Goal: Task Accomplishment & Management: Manage account settings

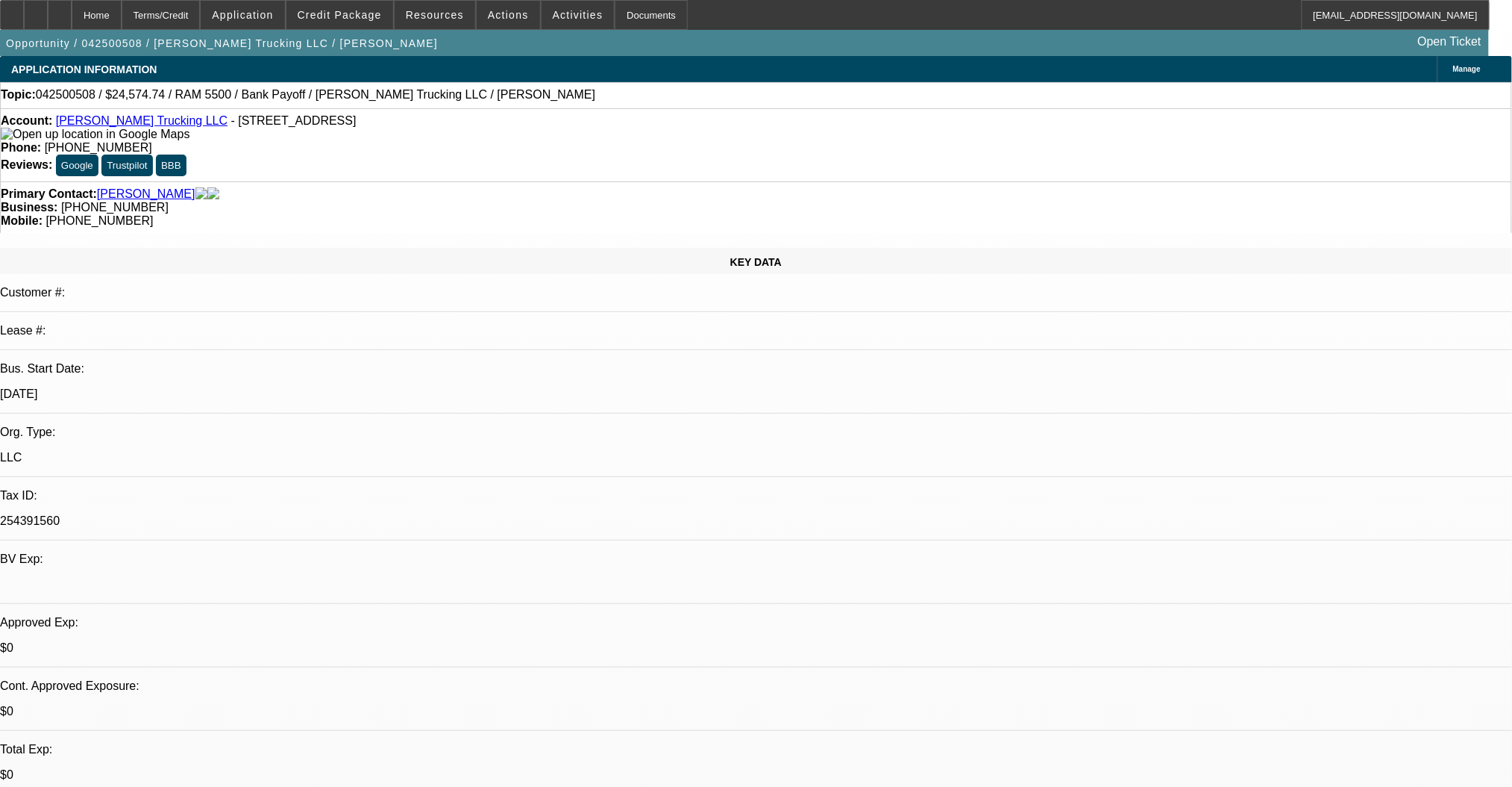
select select "0"
select select "2"
select select "0"
select select "6"
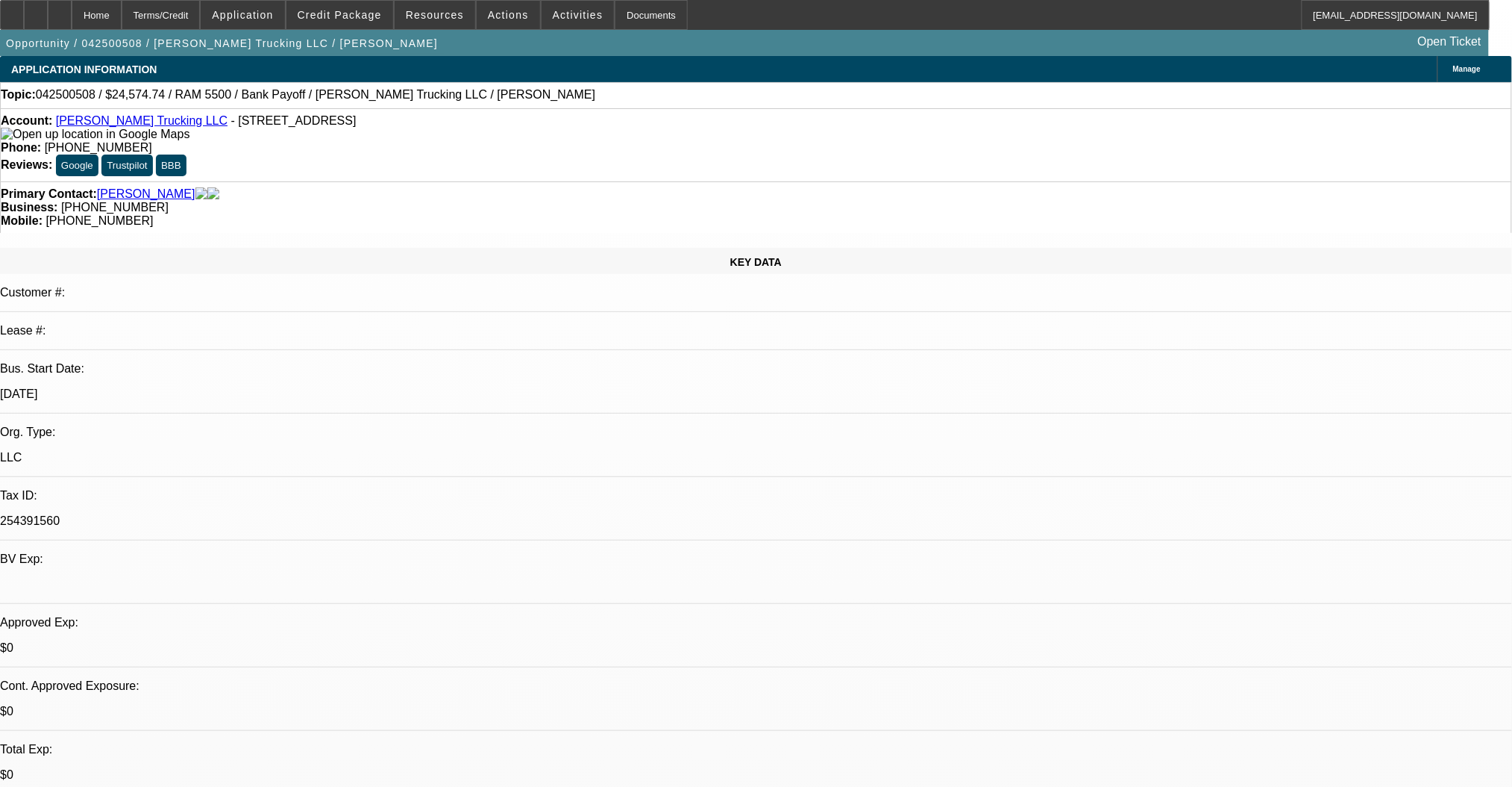
select select "0"
select select "2"
select select "0"
select select "6"
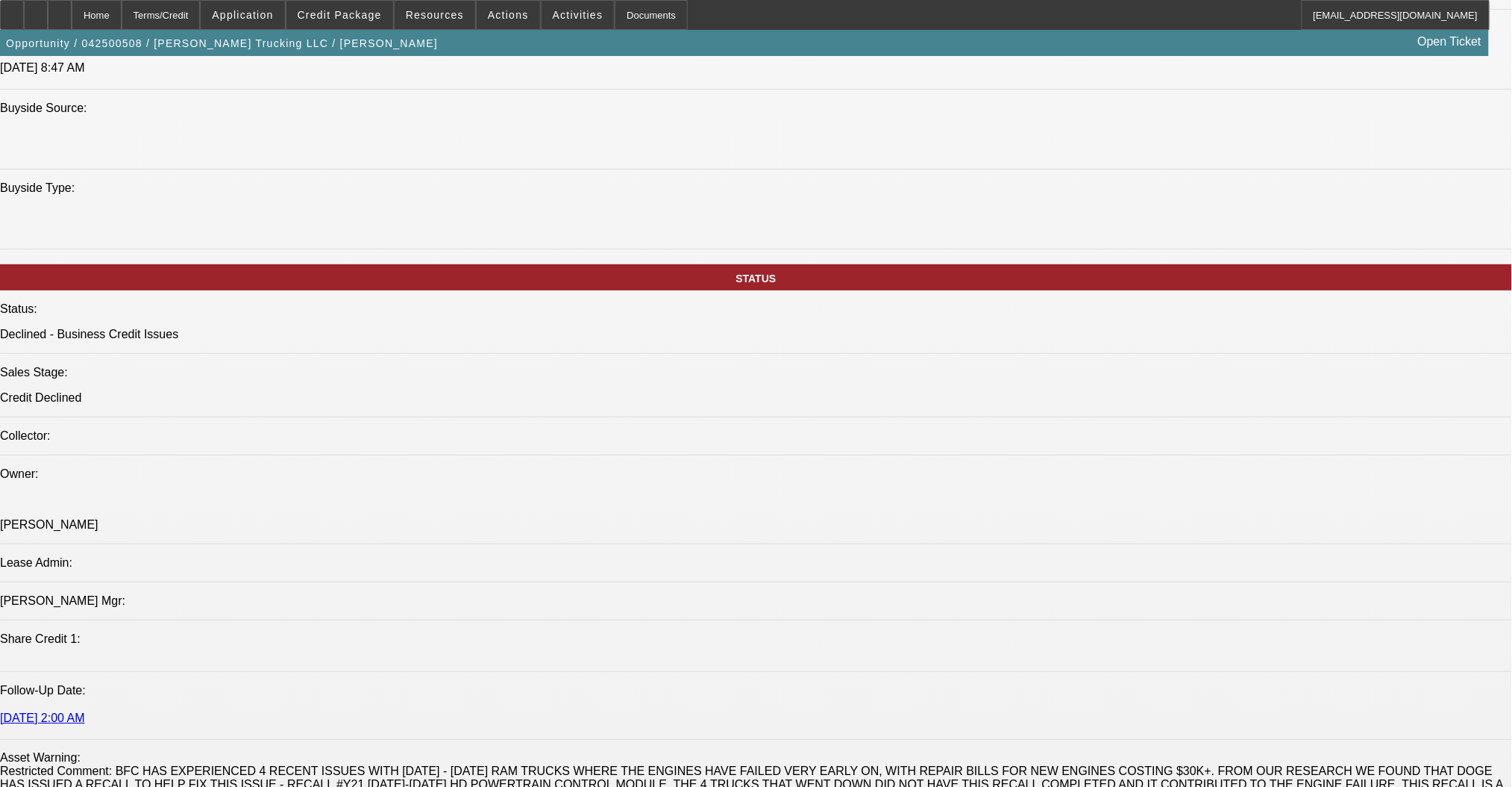
scroll to position [795, 0]
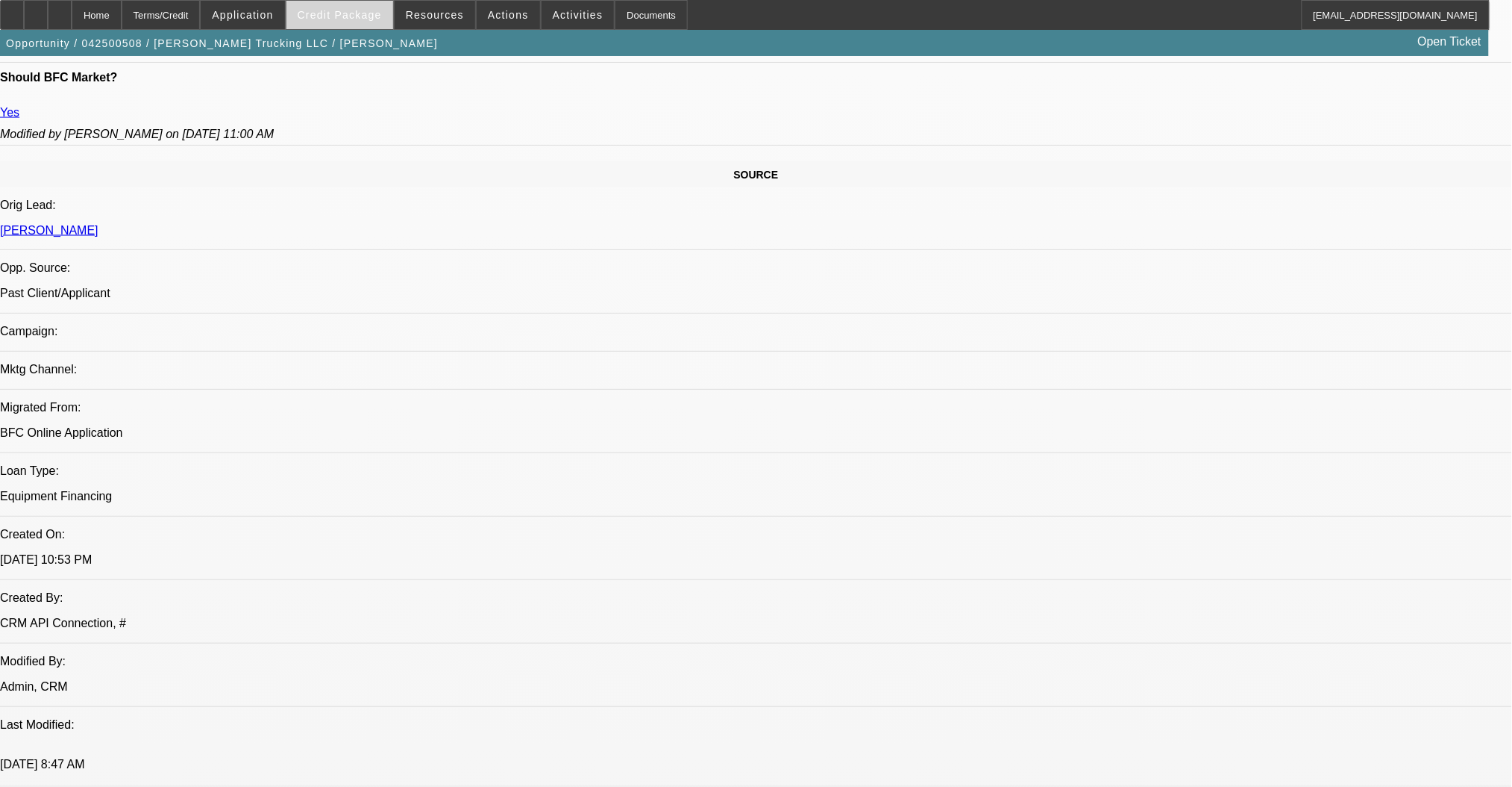
click at [341, 8] on span at bounding box center [340, 14] width 107 height 36
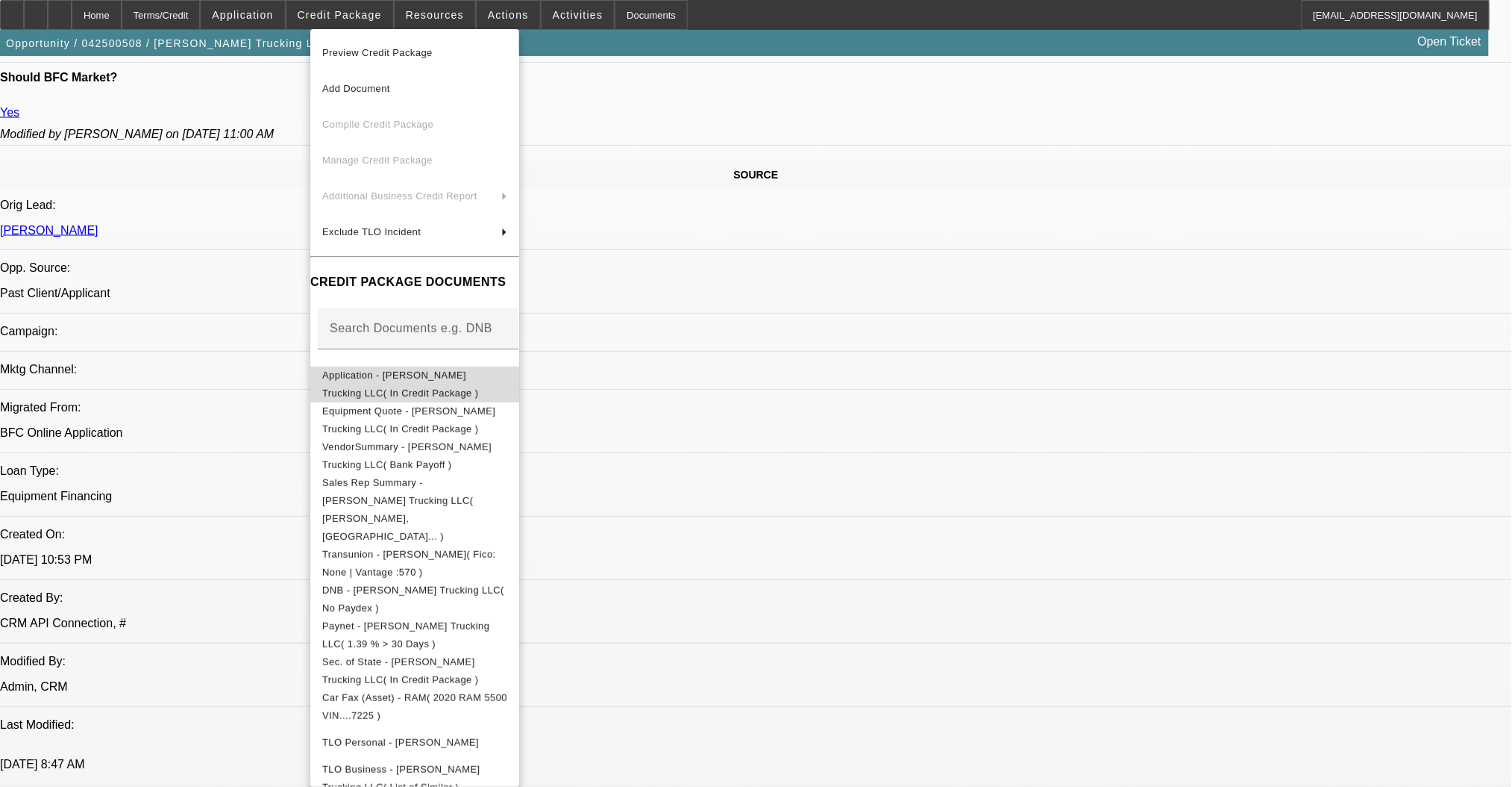
click at [364, 375] on span "Application - Larry Hammock Trucking LLC( In Credit Package )" at bounding box center [400, 383] width 156 height 29
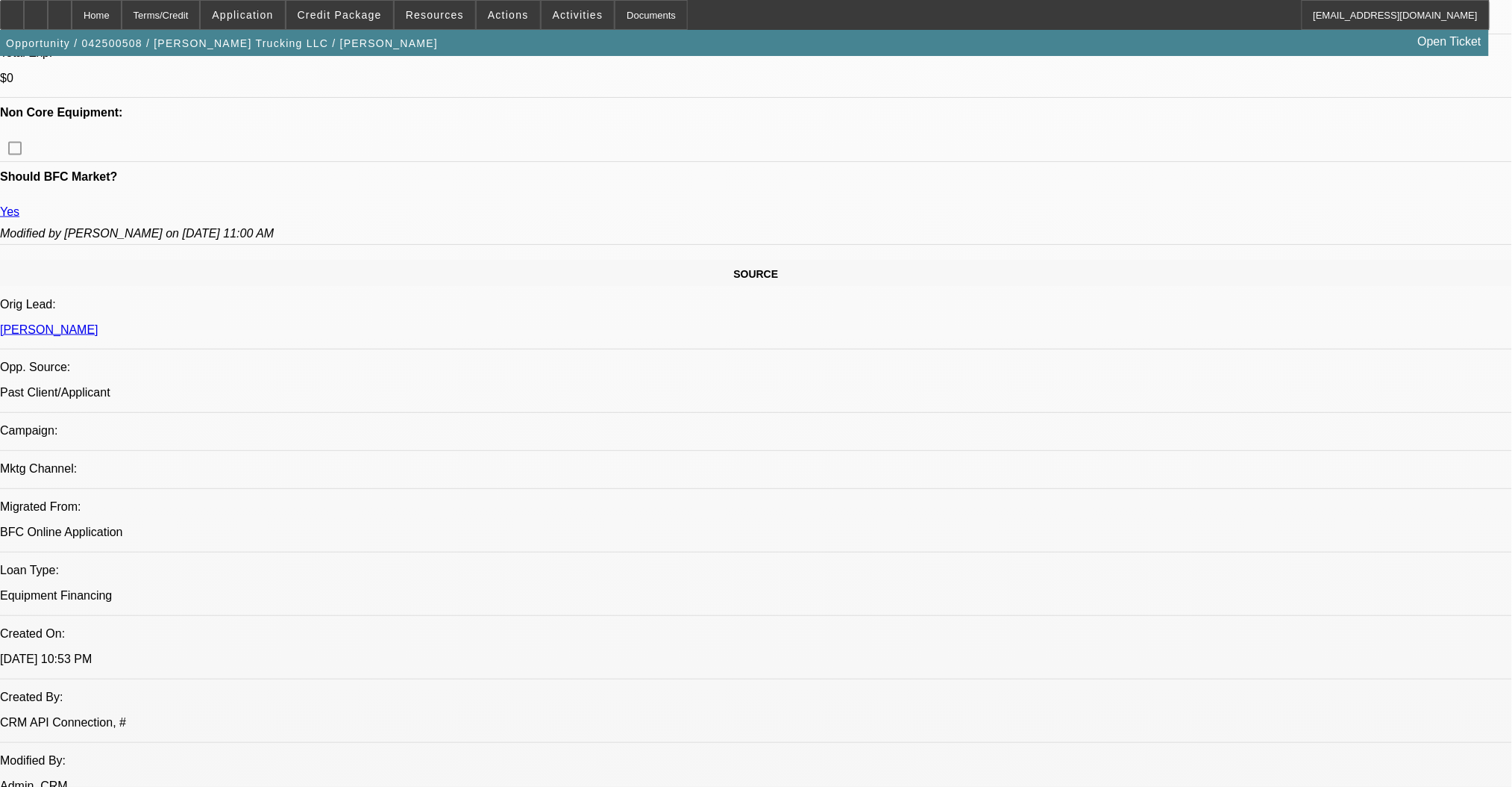
scroll to position [0, 0]
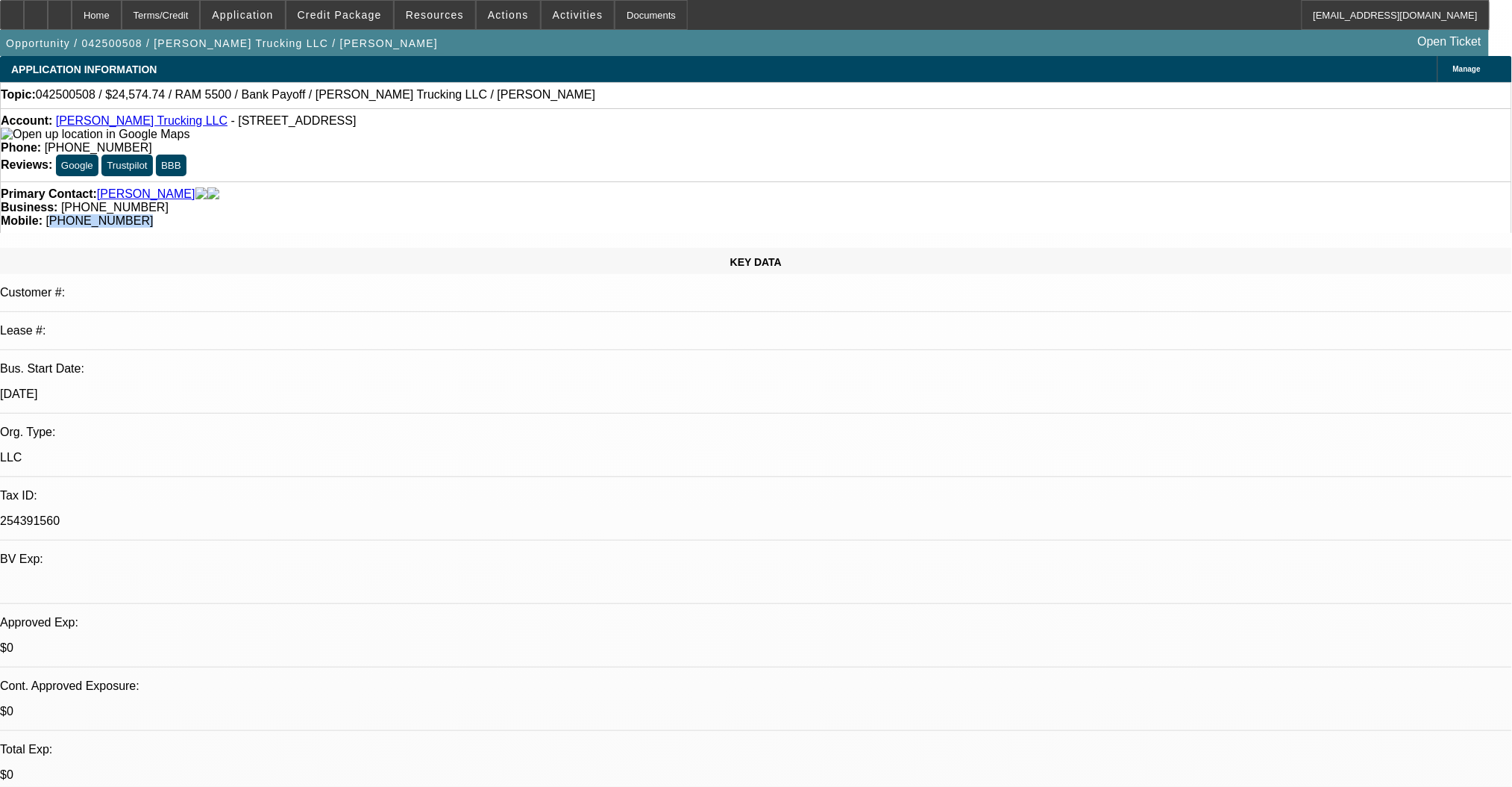
drag, startPoint x: 884, startPoint y: 168, endPoint x: 801, endPoint y: 170, distance: 83.0
click at [801, 214] on div "Mobile: (404) 542-1769" at bounding box center [756, 221] width 1510 height 13
copy span "404) 542-1769"
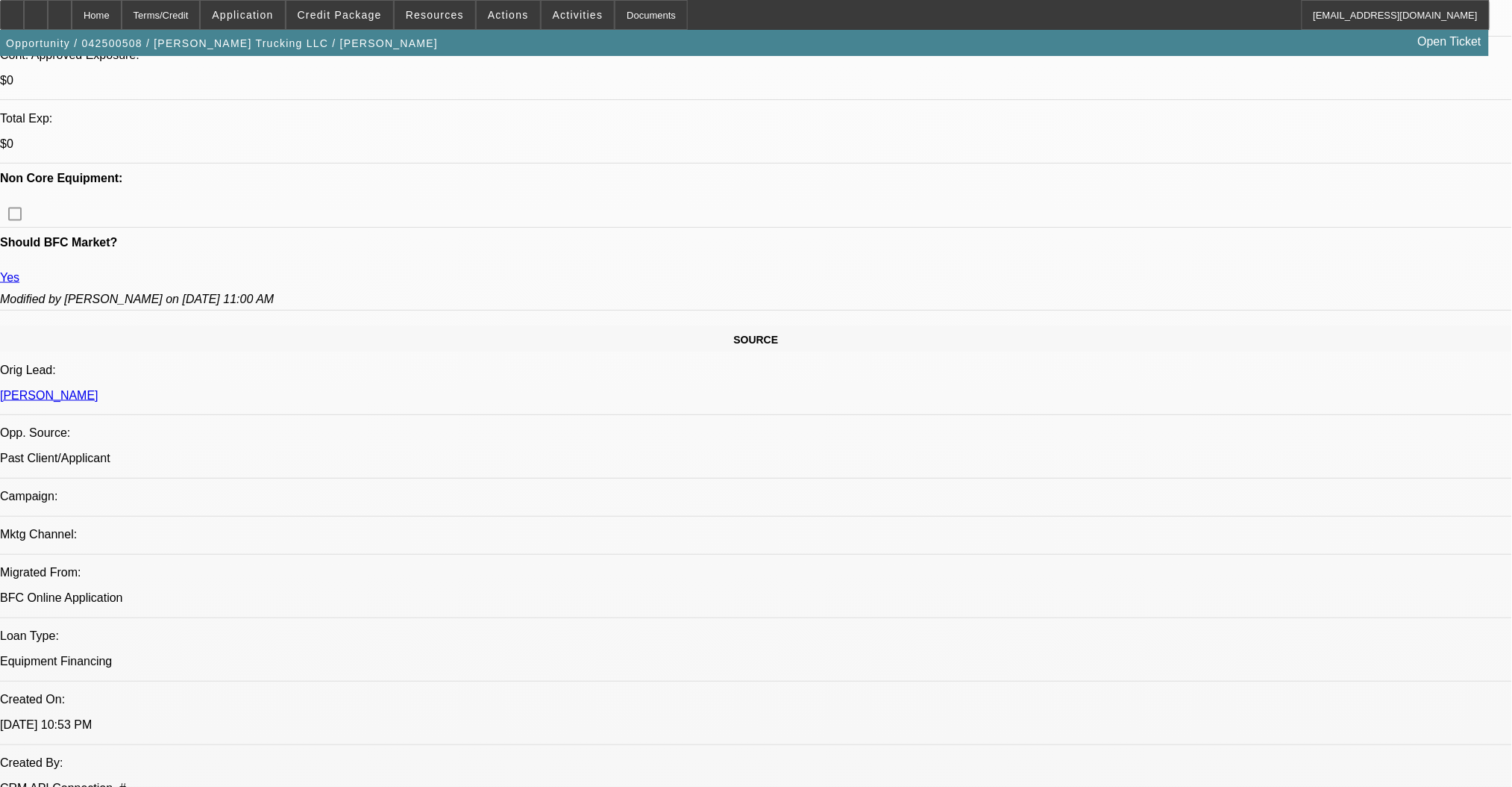
scroll to position [597, 0]
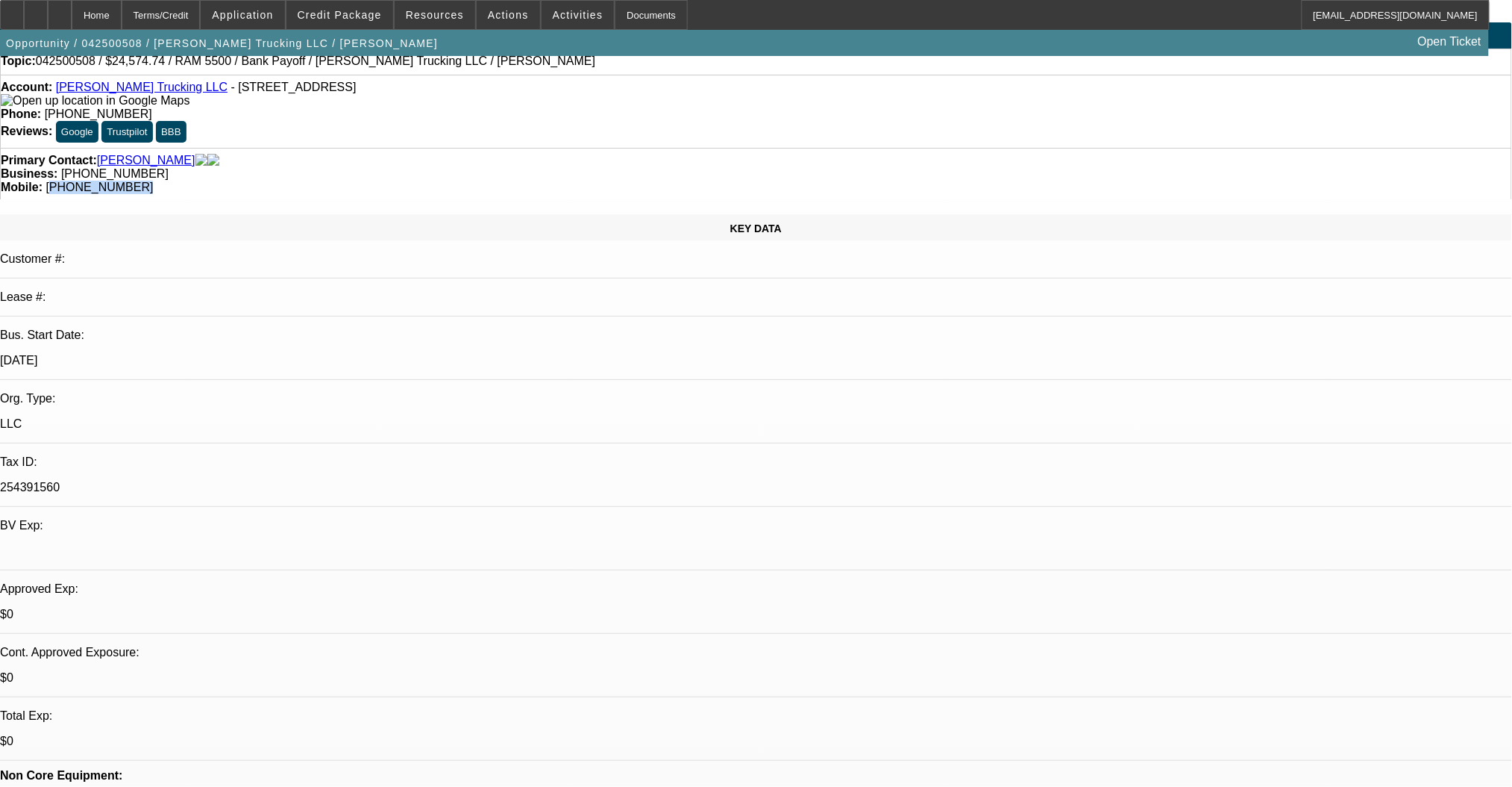
scroll to position [0, 0]
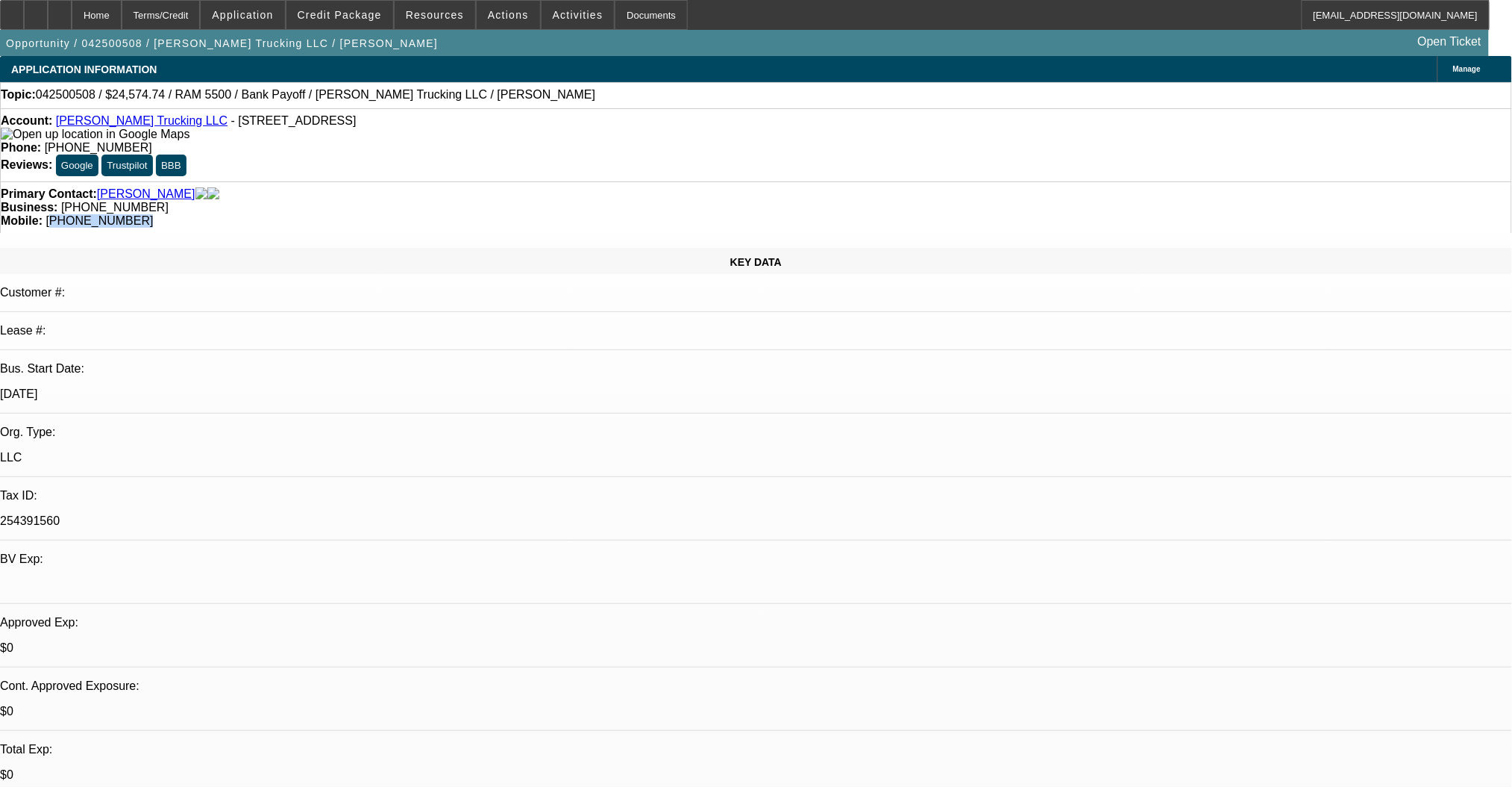
click at [108, 121] on link "Larry Hammock Trucking LLC" at bounding box center [142, 120] width 172 height 13
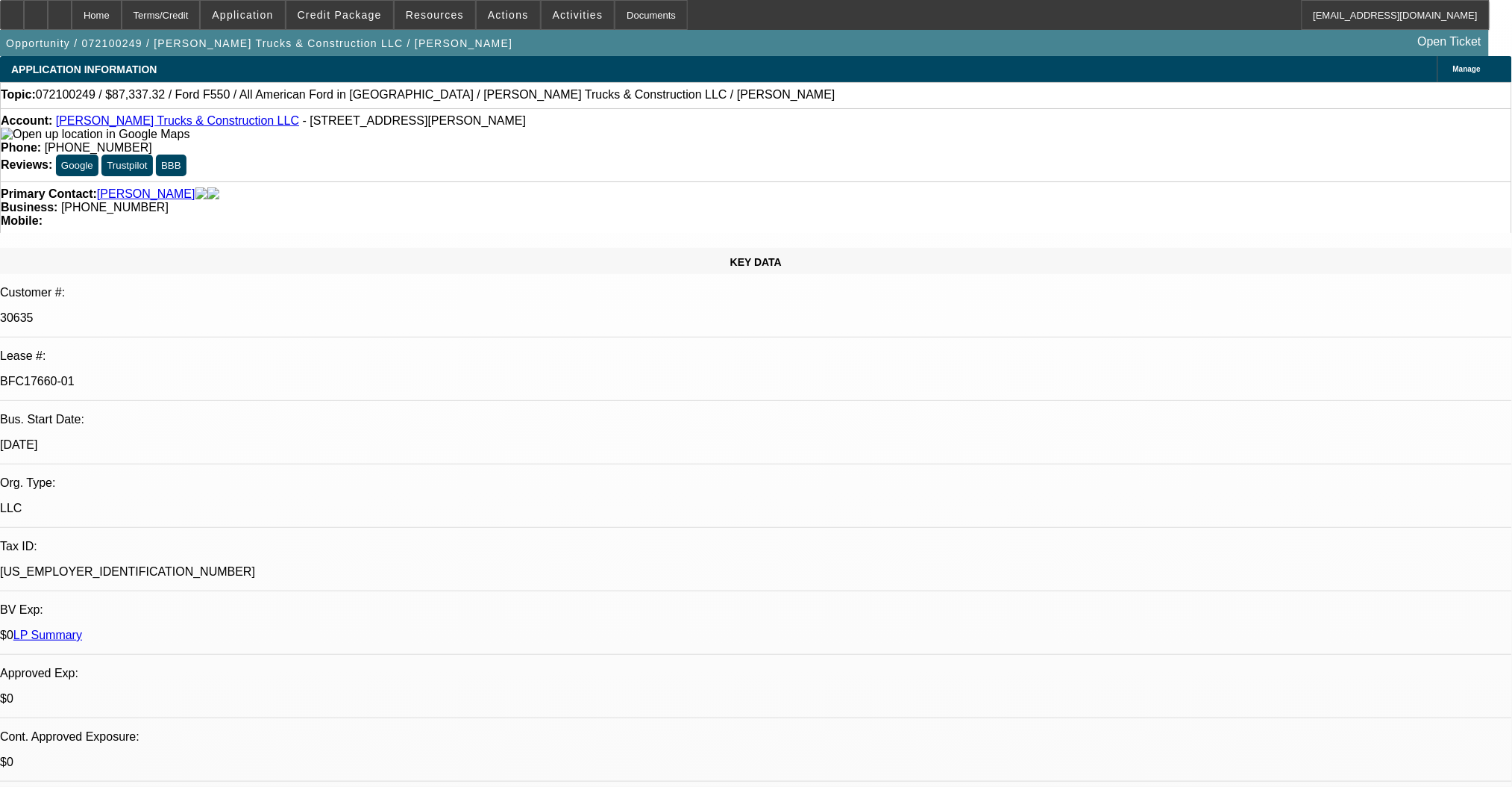
select select "0"
select select "2"
select select "0"
select select "6"
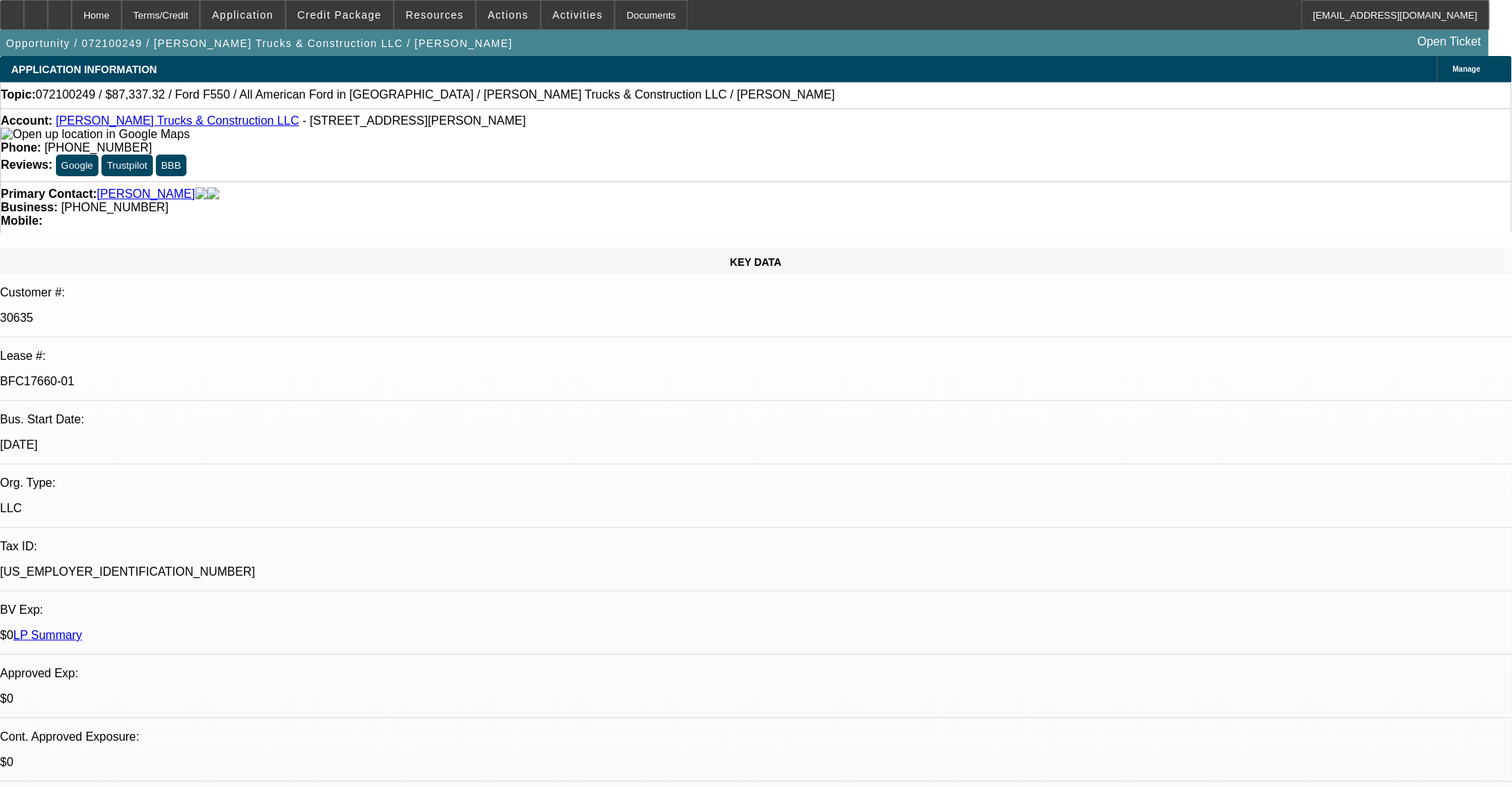
select select "0"
select select "6"
select select "0"
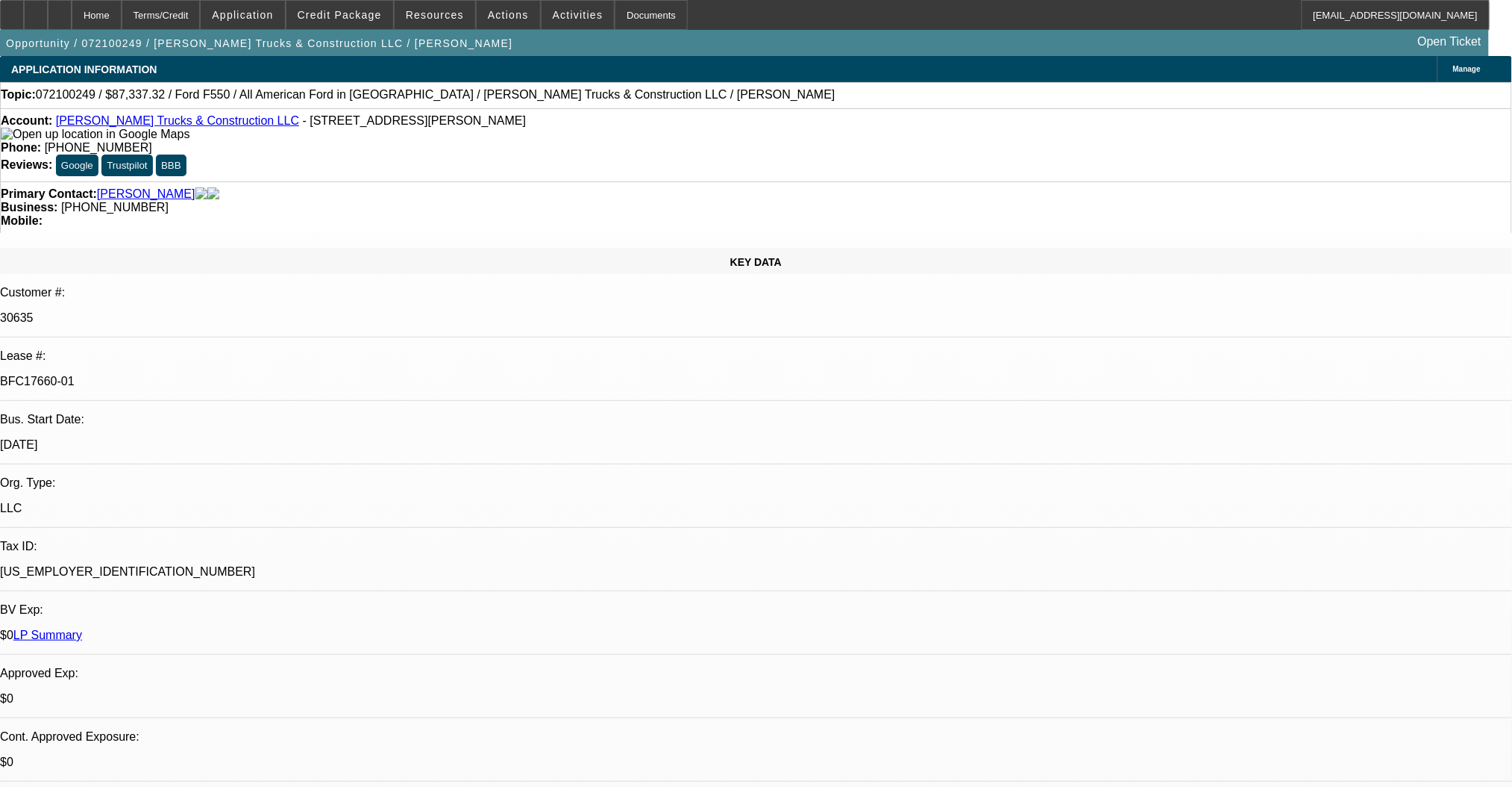
select select "0"
select select "2"
select select "0"
select select "6"
select select "0"
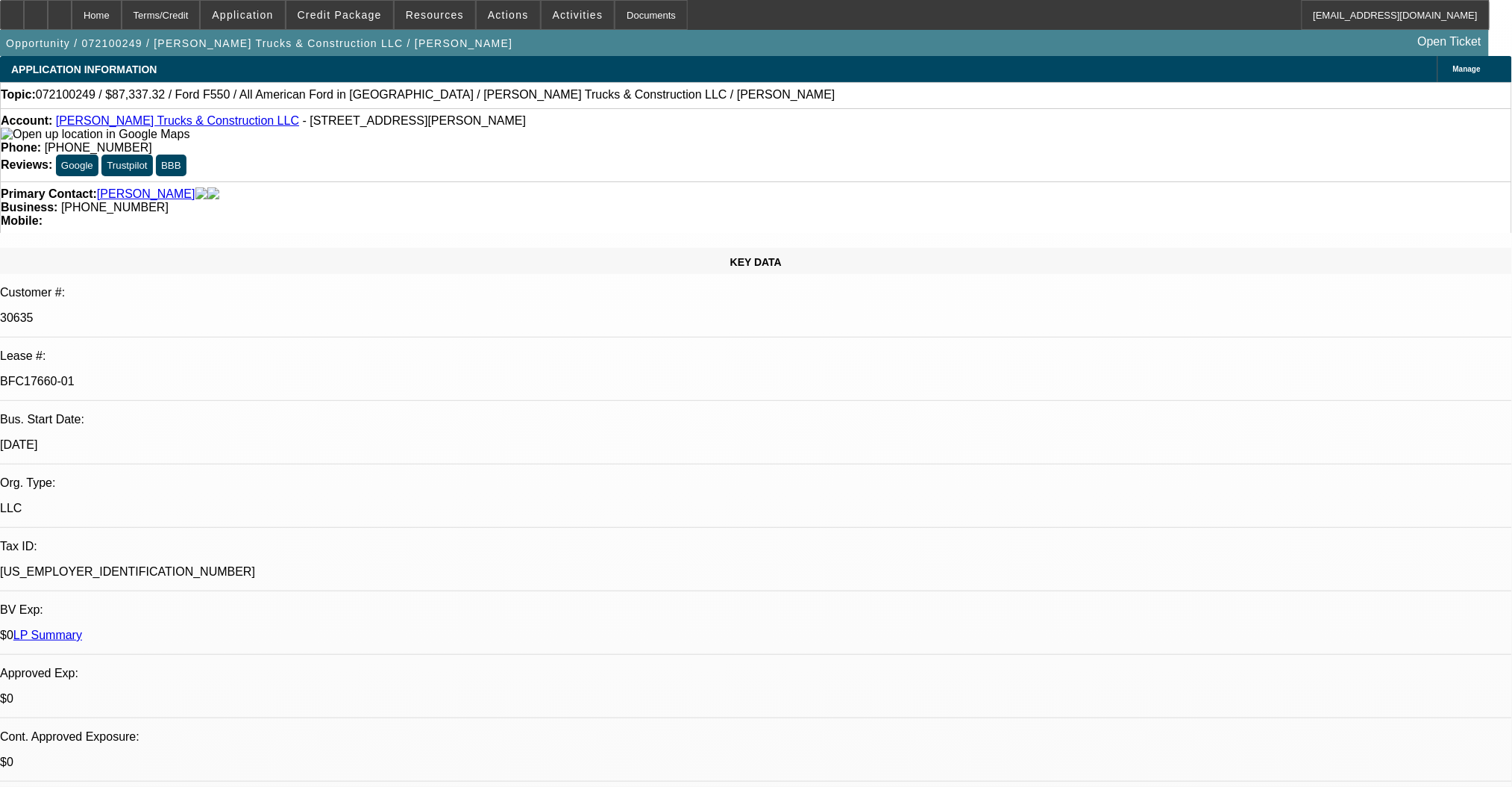
select select "0"
select select "2"
select select "0"
select select "6"
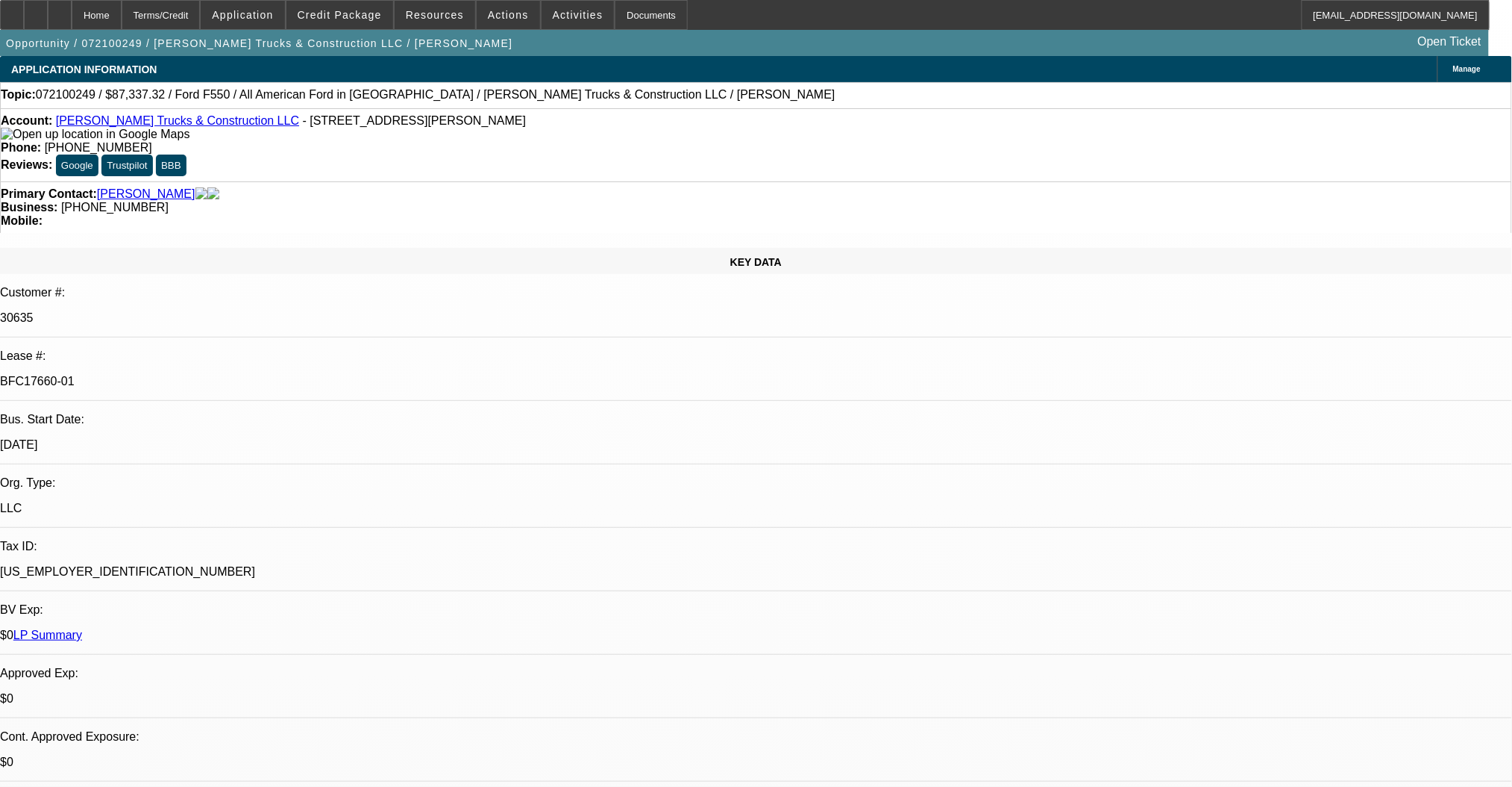
click at [174, 127] on link "Stovall Trucks & Construction LLC" at bounding box center [178, 120] width 243 height 13
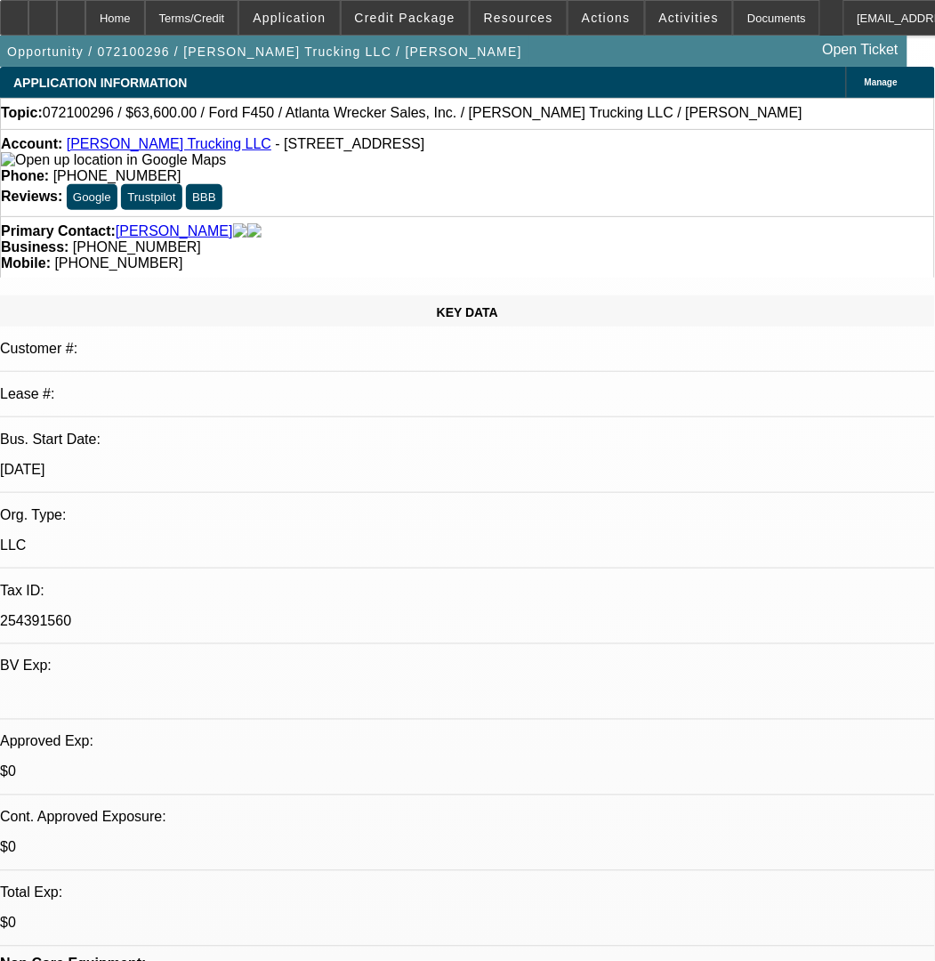
select select "0.2"
select select "2"
select select "0"
select select "6"
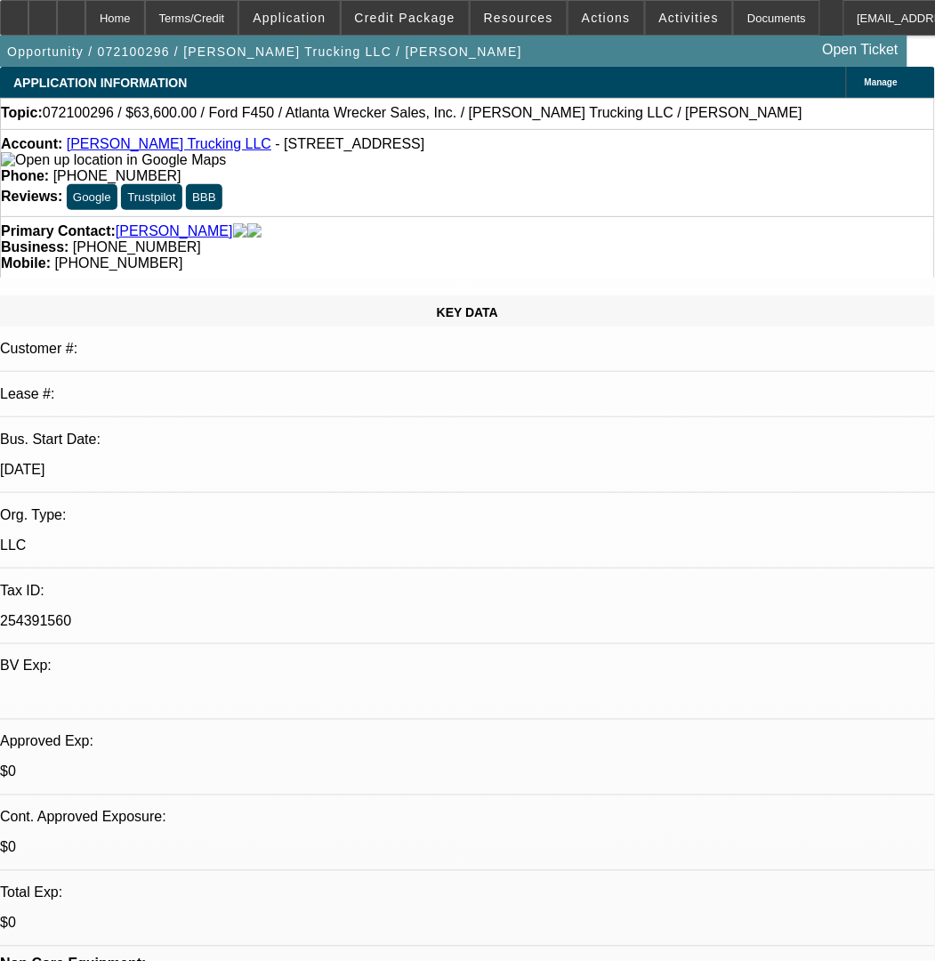
select select "0.15"
select select "2"
select select "0"
select select "6"
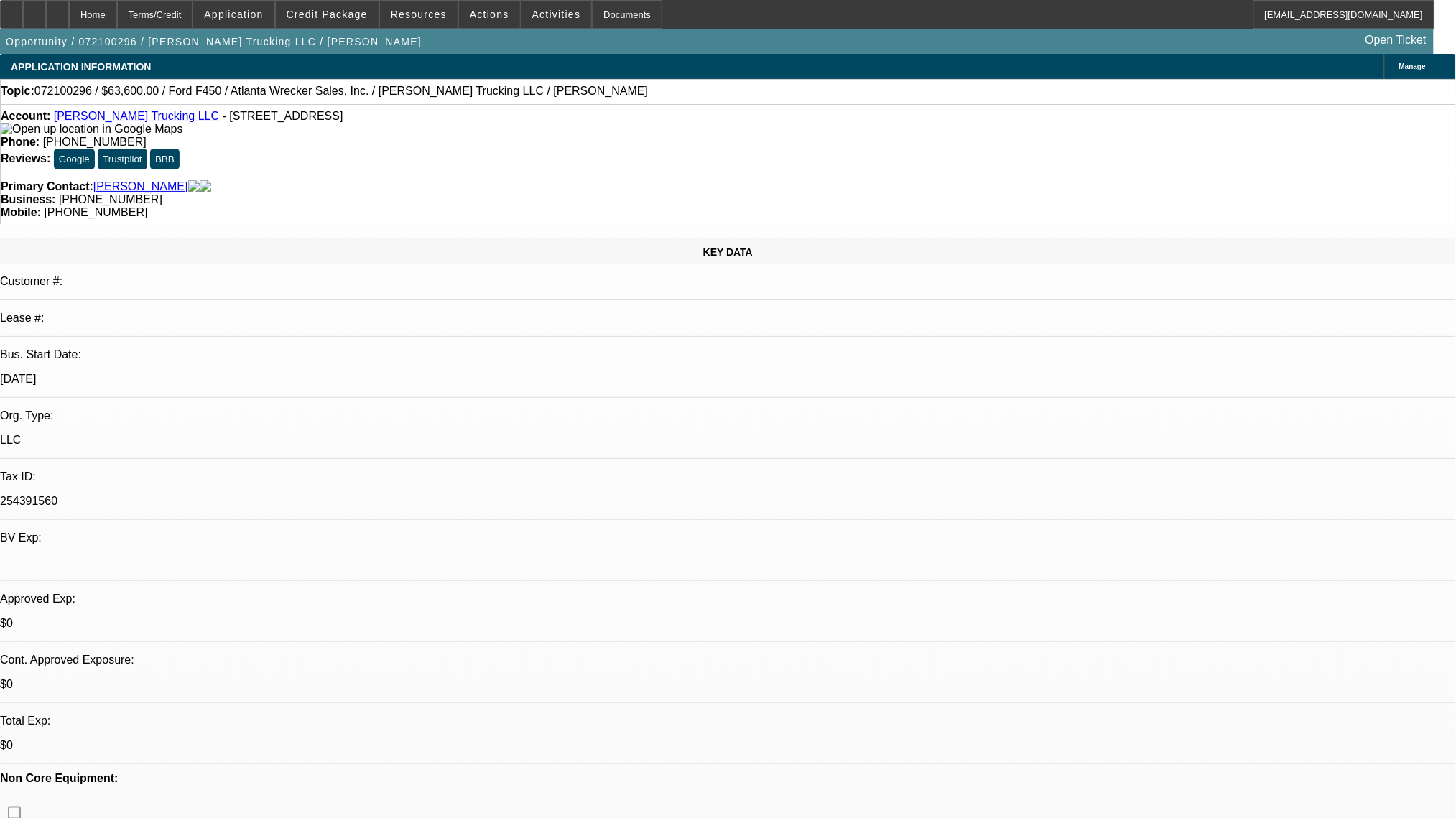
scroll to position [719, 0]
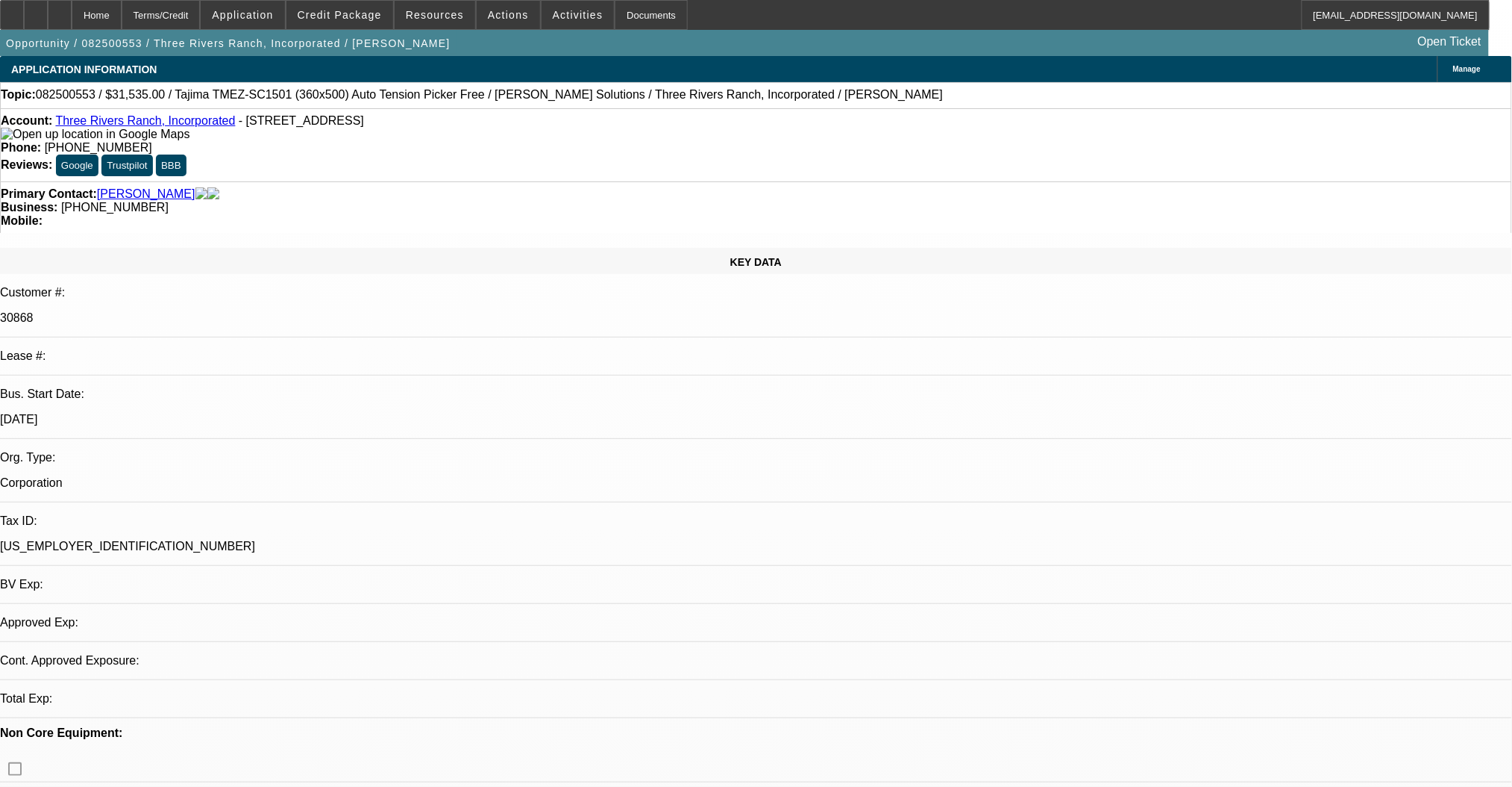
select select "0"
select select "2"
select select "0.1"
select select "4"
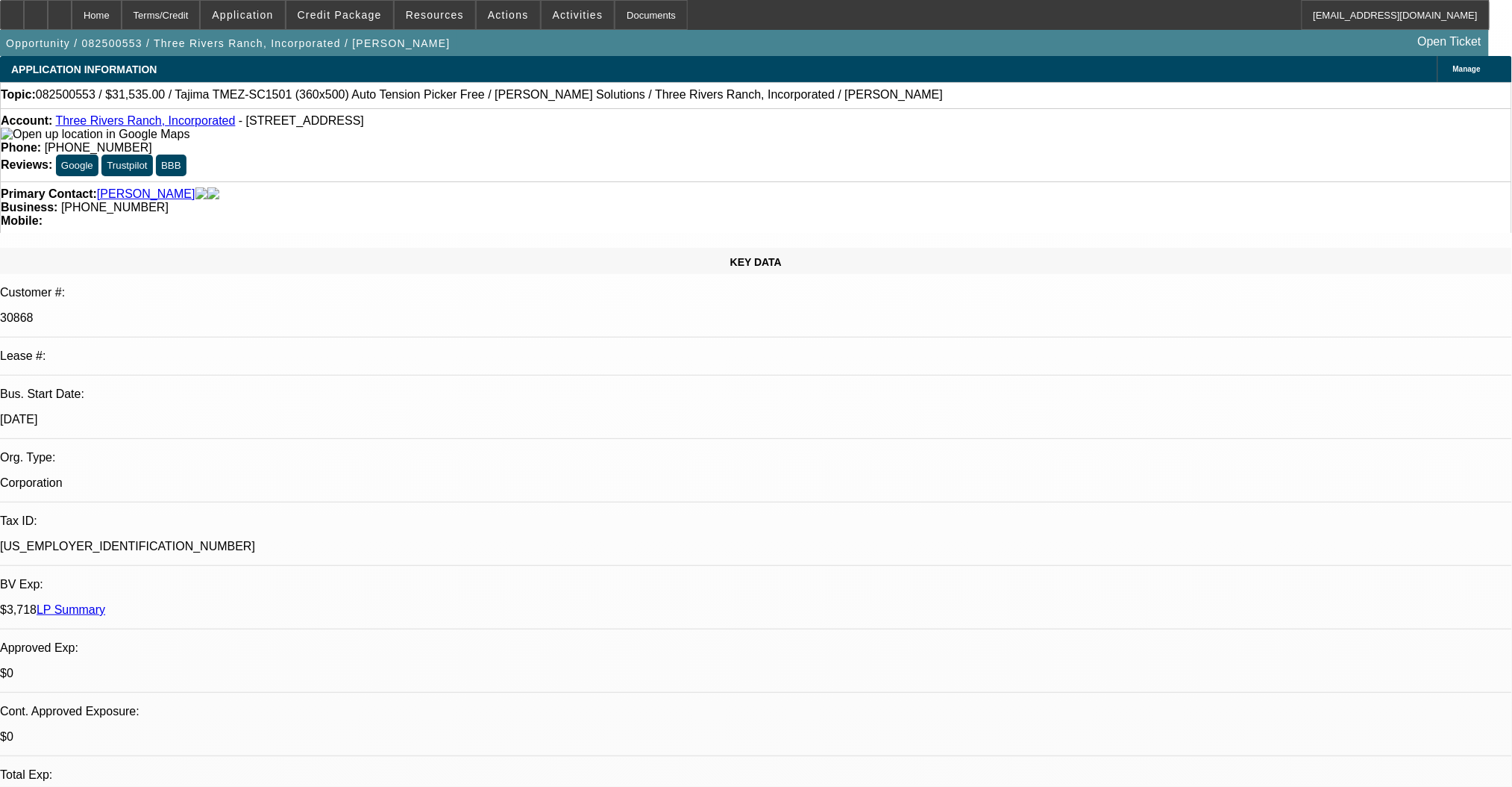
click at [107, 125] on link "Three Rivers Ranch, Incorporated" at bounding box center [145, 120] width 179 height 13
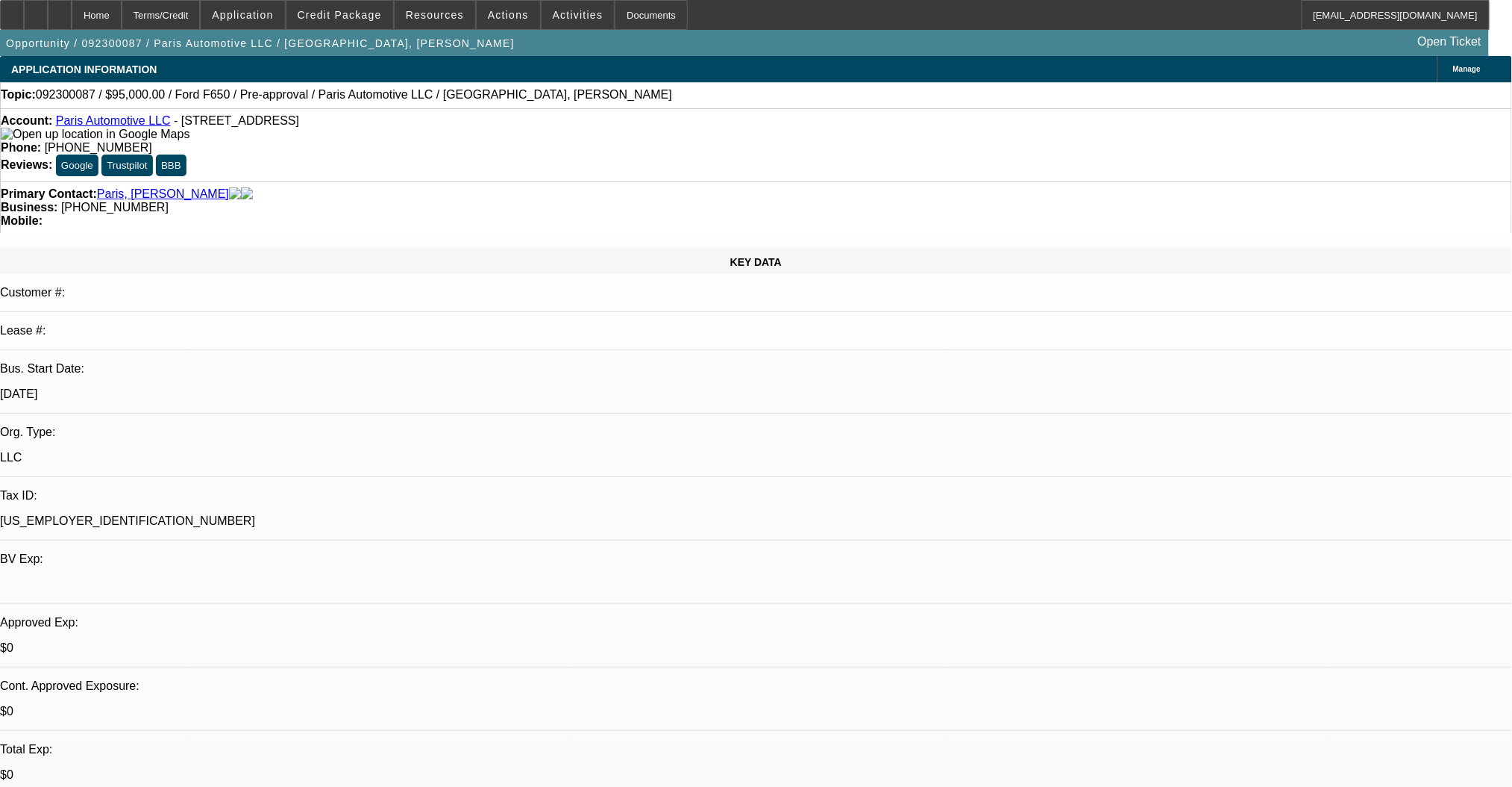
select select "0"
select select "2"
select select "0.1"
select select "4"
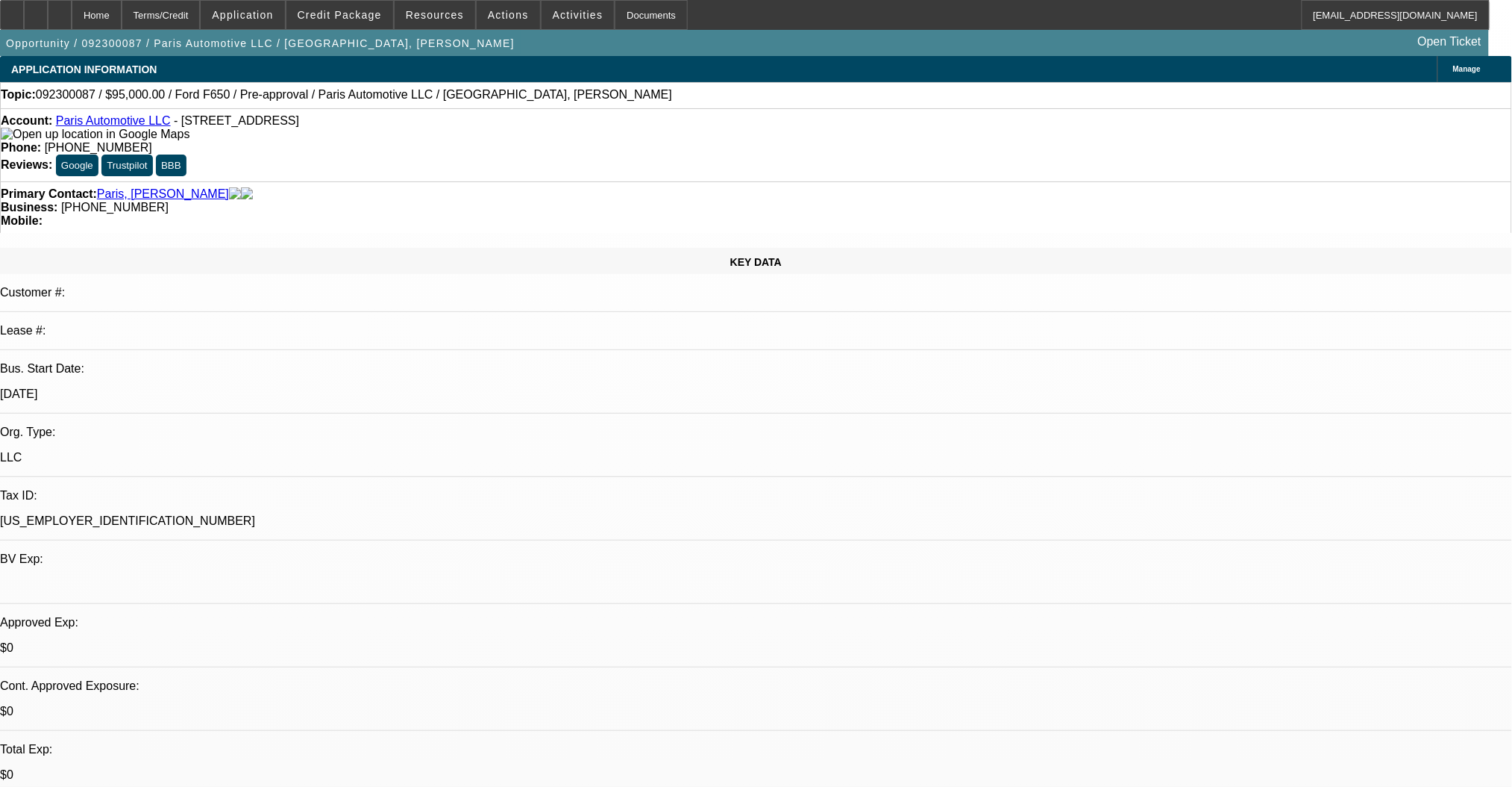
select select "0"
select select "2"
select select "0.1"
select select "4"
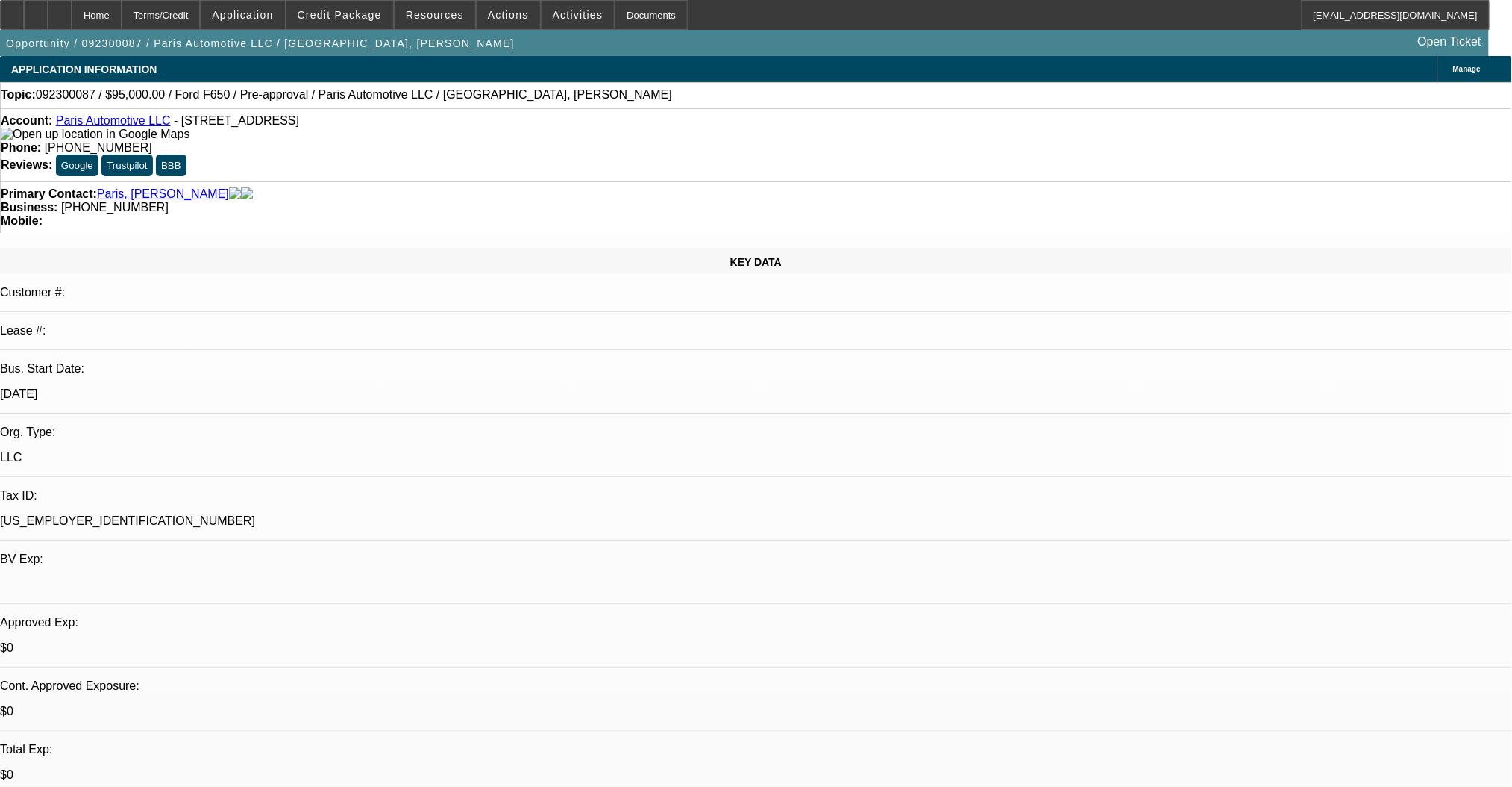
select select "0"
select select "2"
select select "0.1"
select select "4"
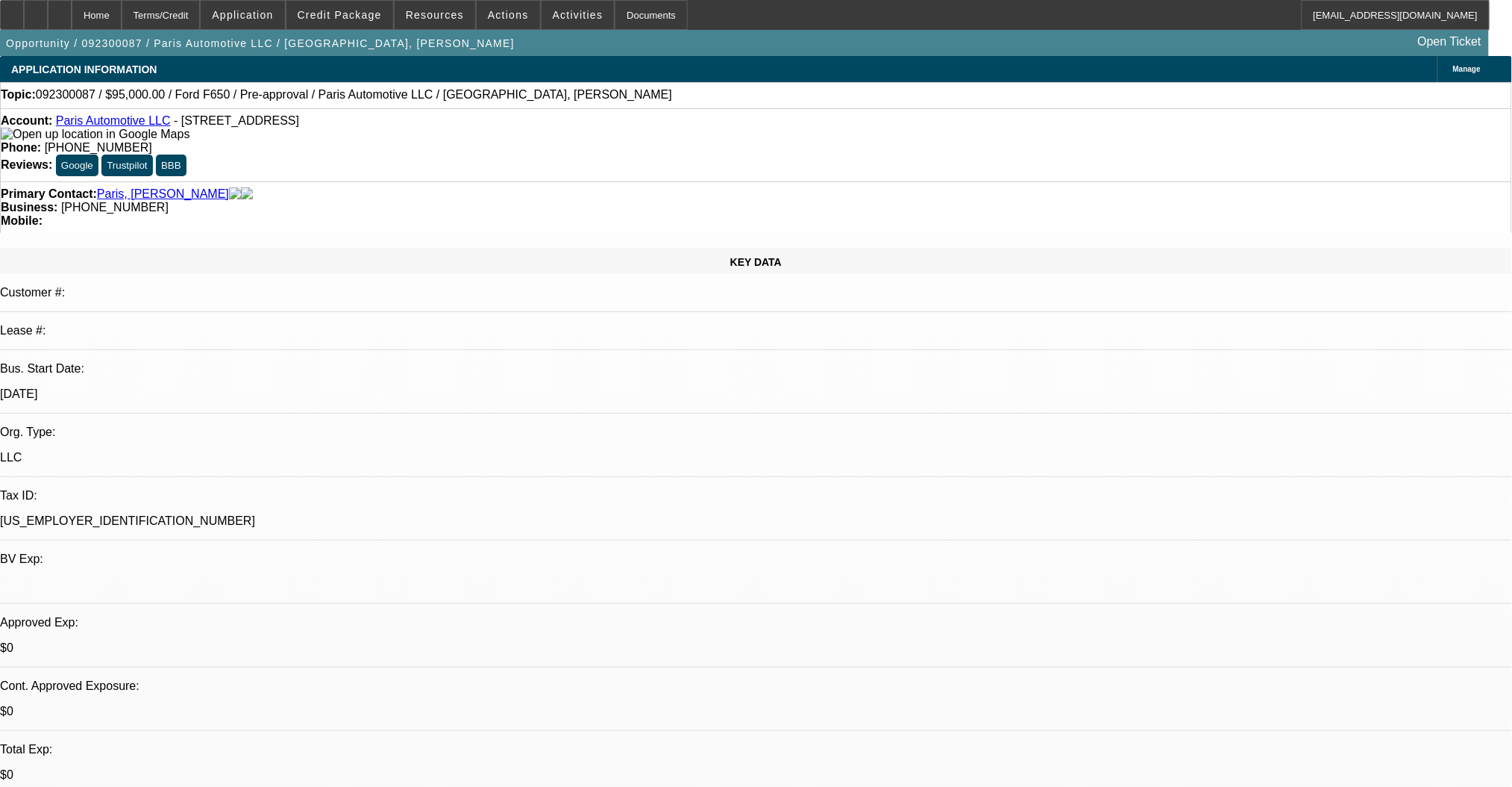
select select "0.15"
select select "2"
select select "0.1"
select select "4"
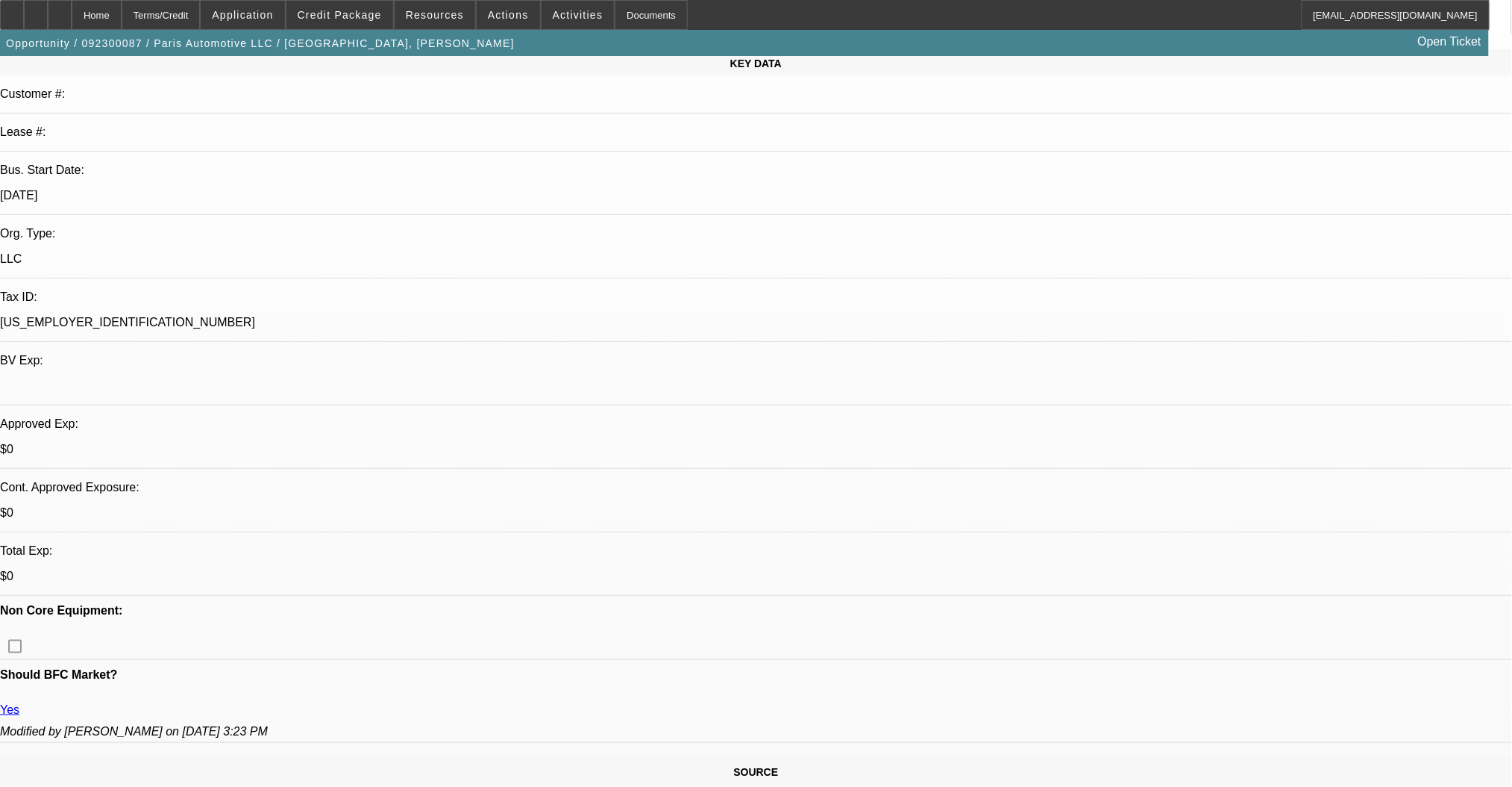
scroll to position [99, 0]
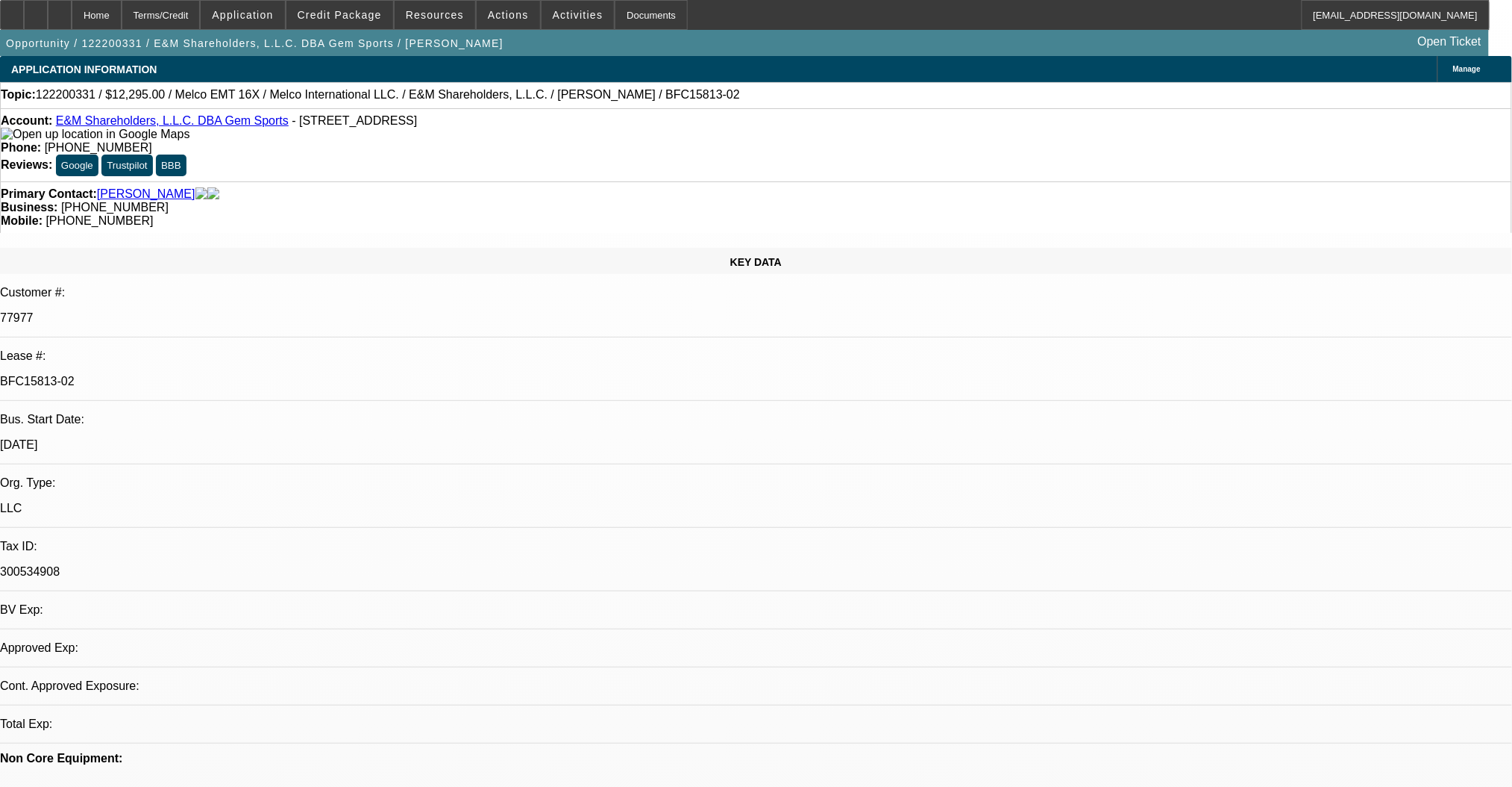
select select "0"
select select "2"
select select "0"
select select "2"
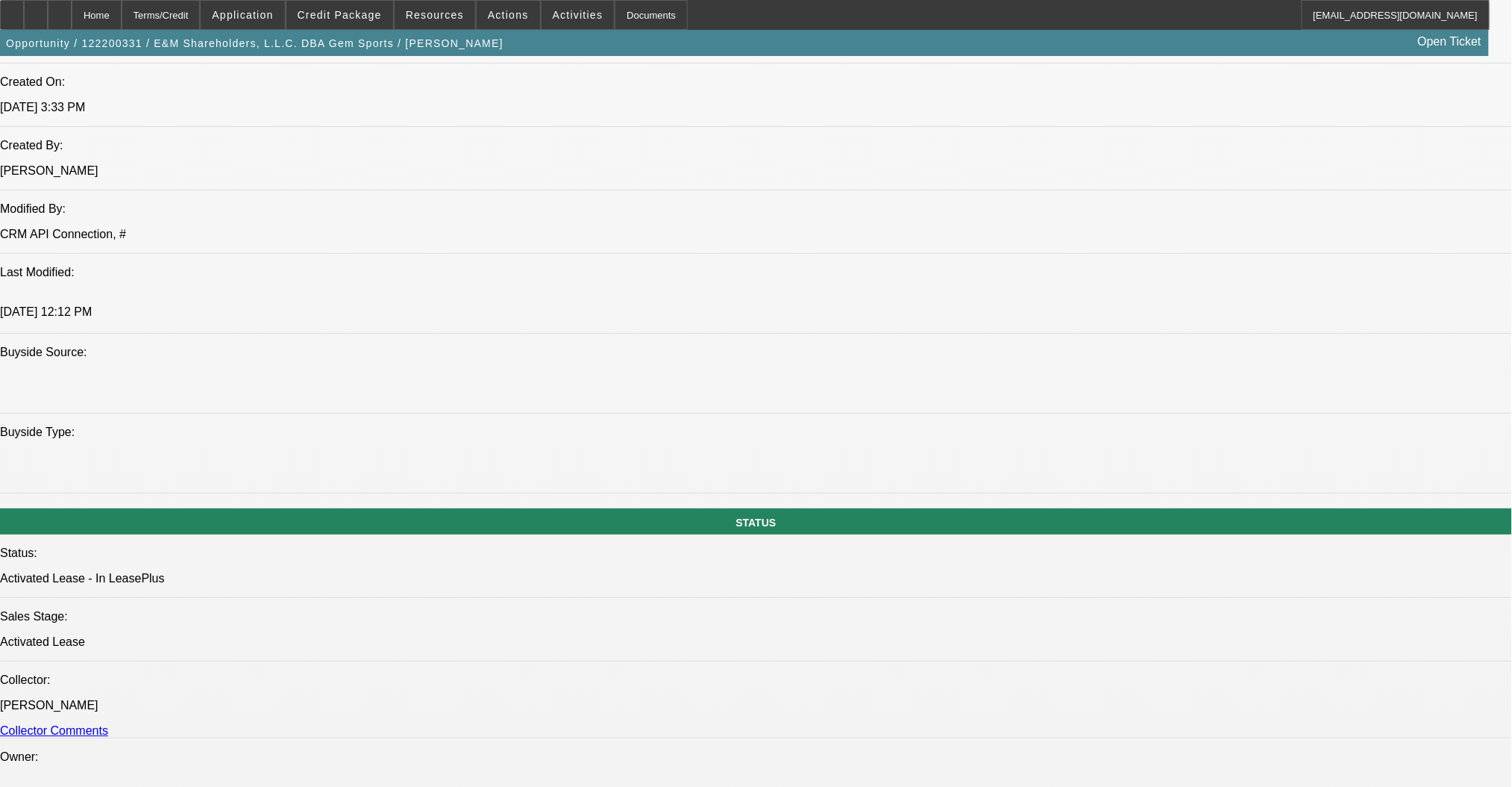
scroll to position [1493, 0]
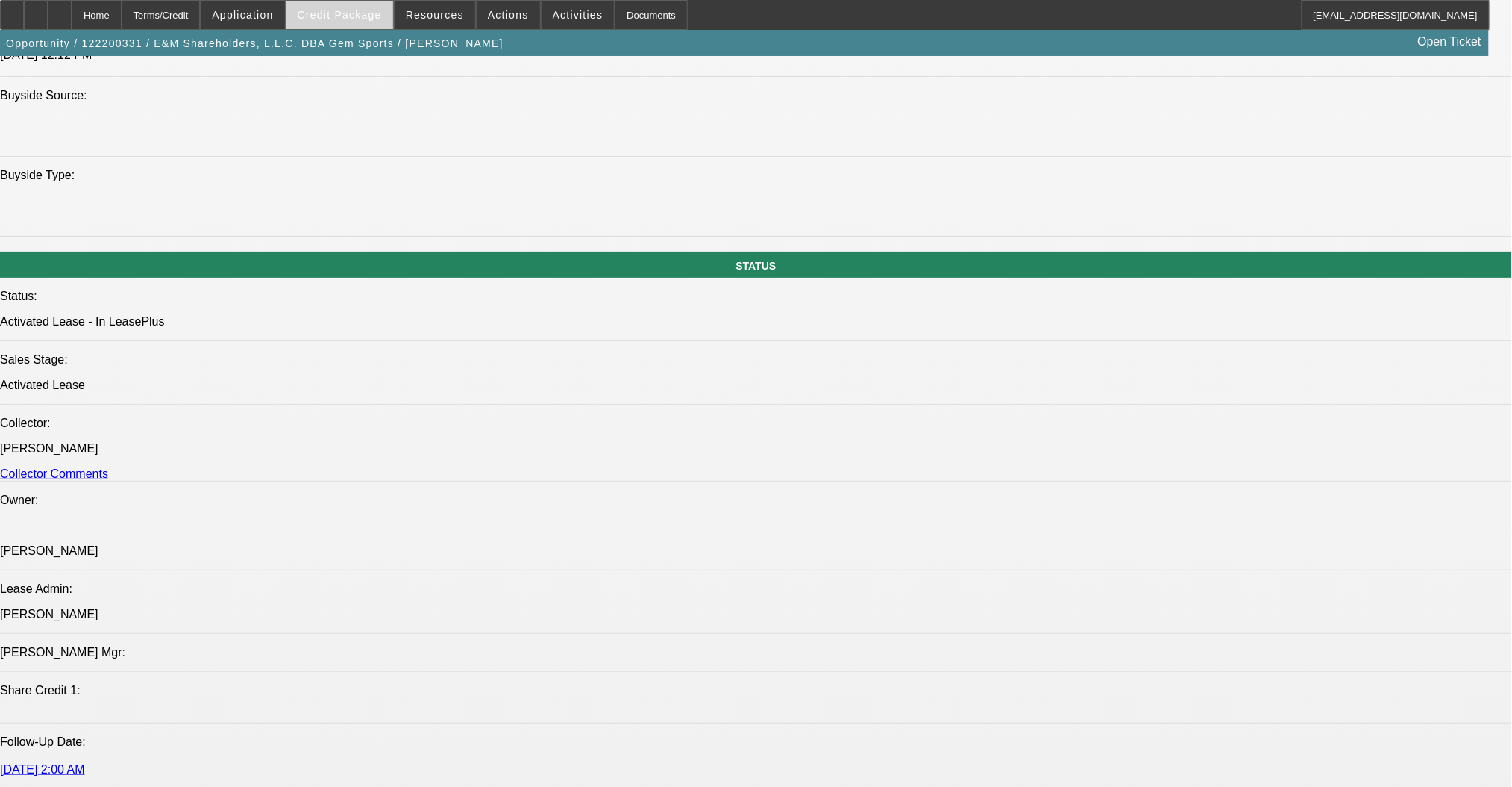
click at [324, 25] on span at bounding box center [340, 14] width 107 height 36
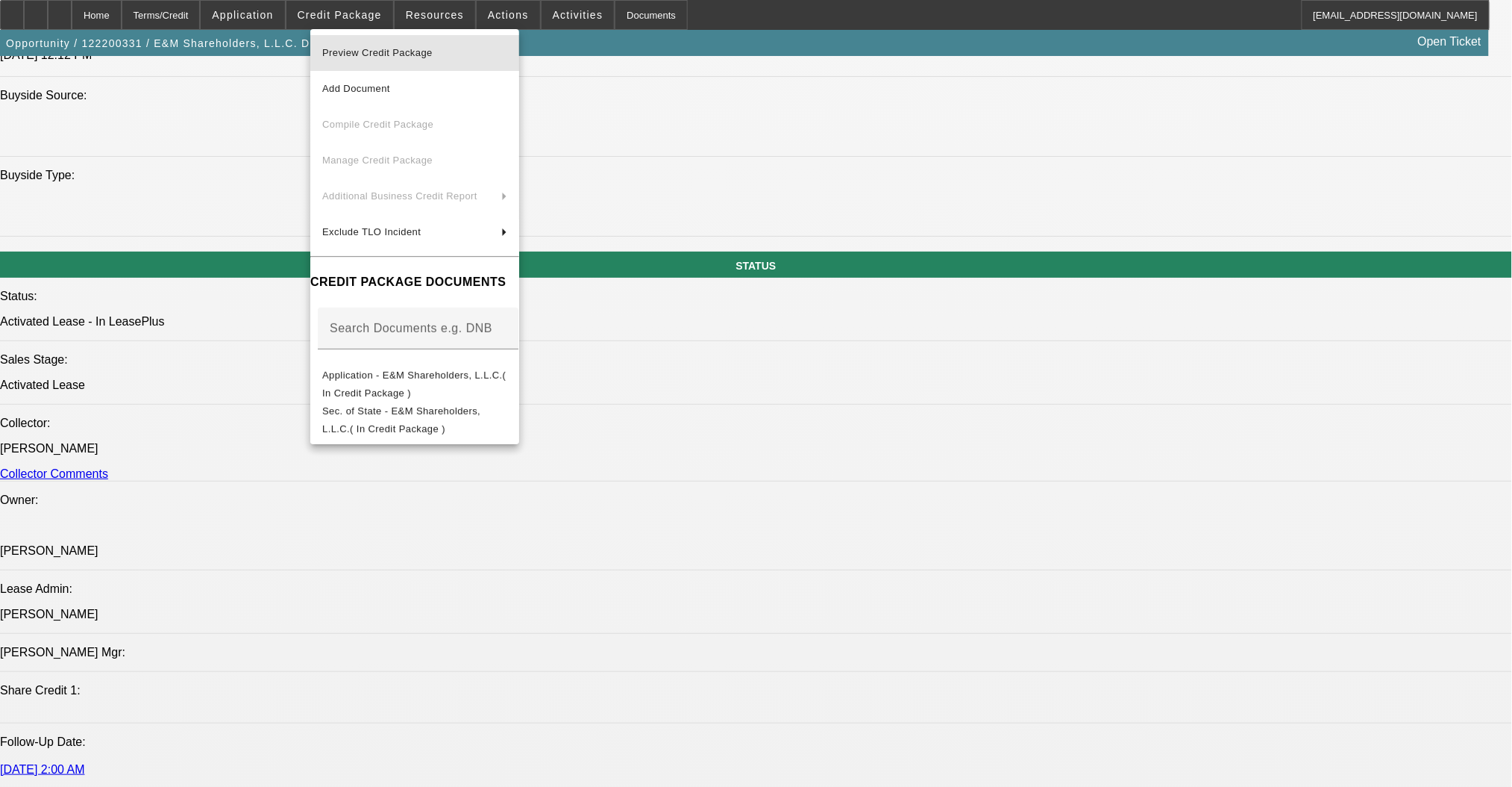
click at [371, 50] on span "Preview Credit Package" at bounding box center [377, 52] width 111 height 11
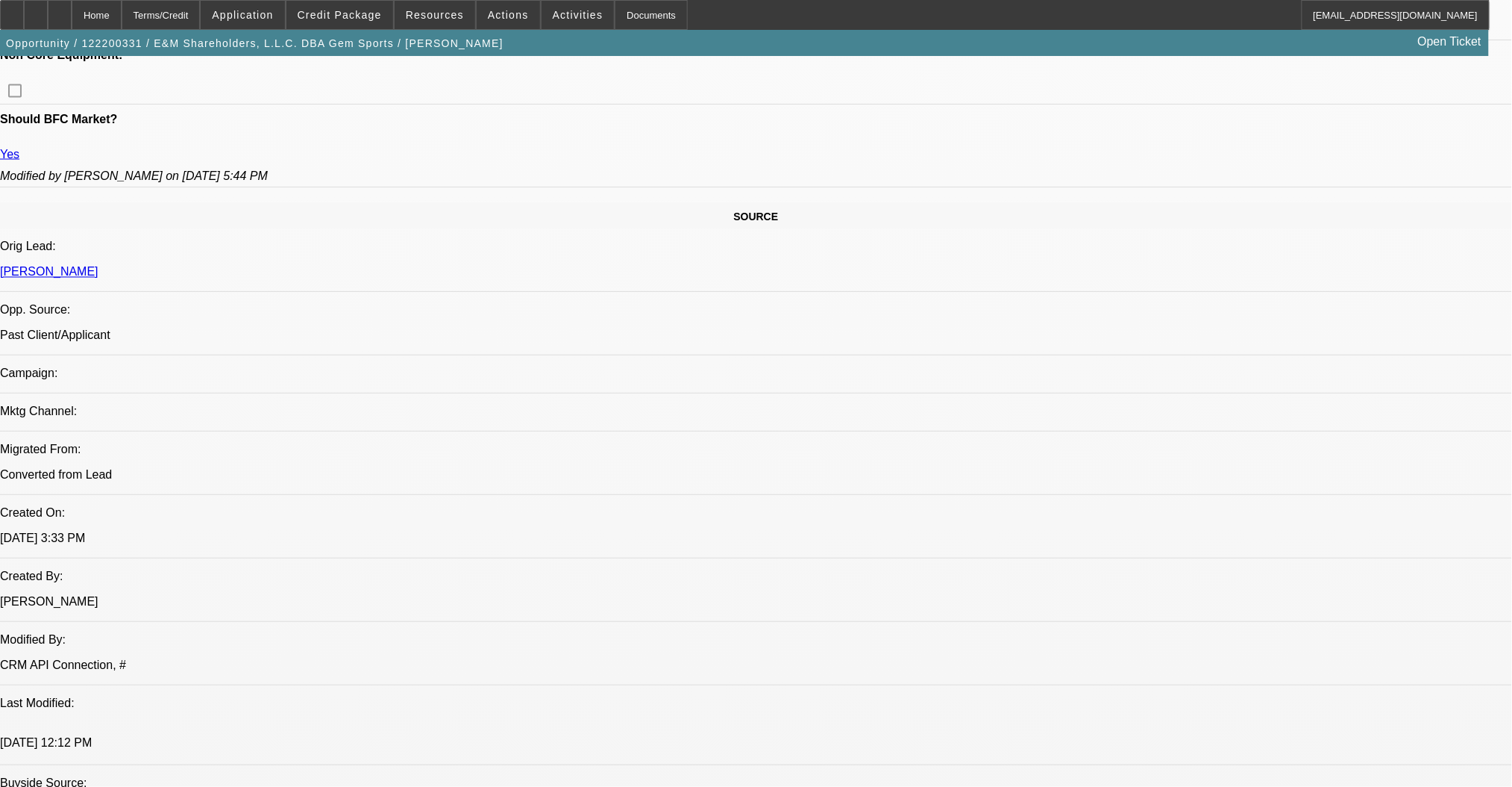
scroll to position [795, 0]
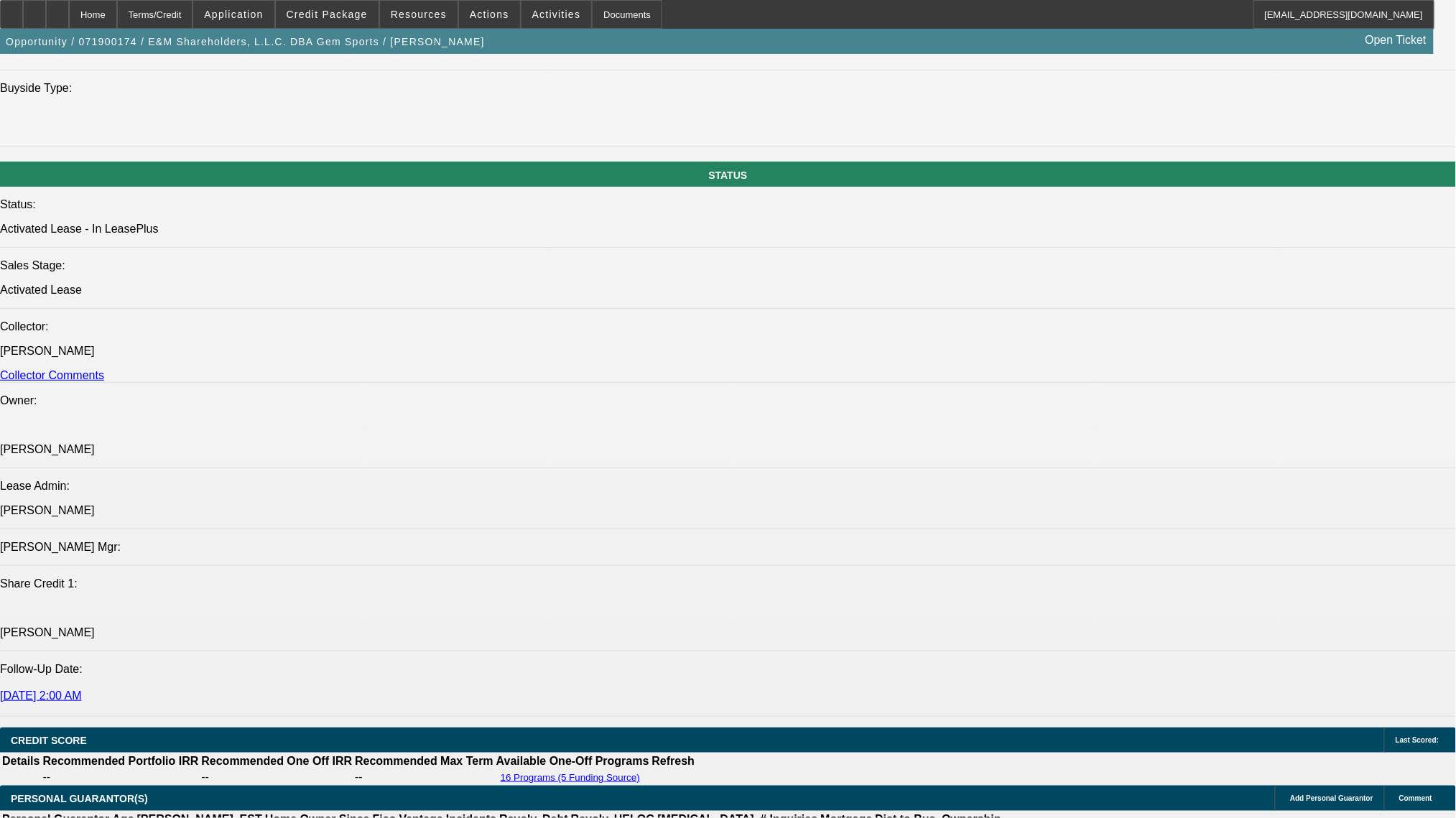
select select "0"
select select "2"
select select "0"
select select "2"
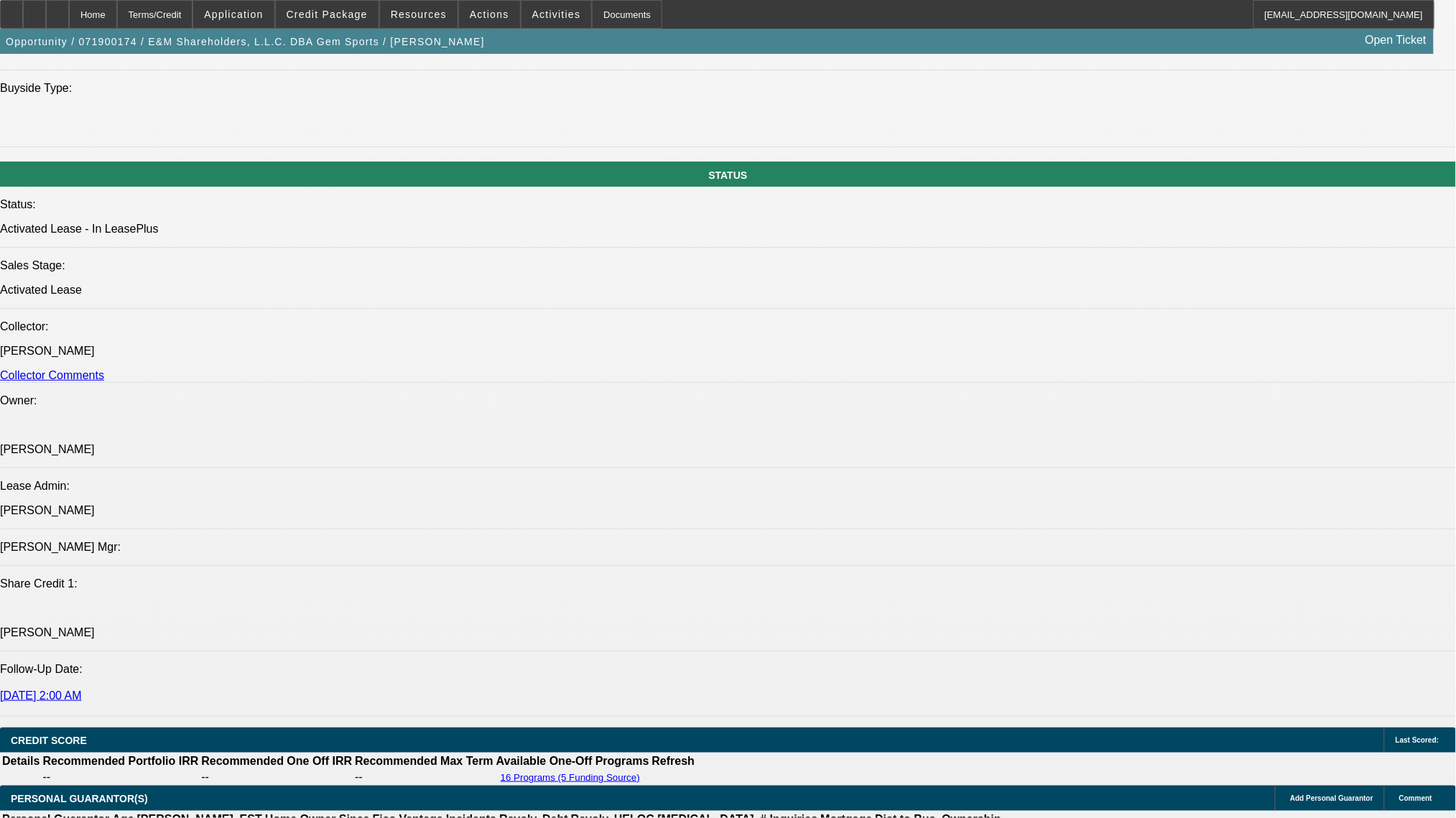
select select "0"
select select "2"
select select "0"
select select "2"
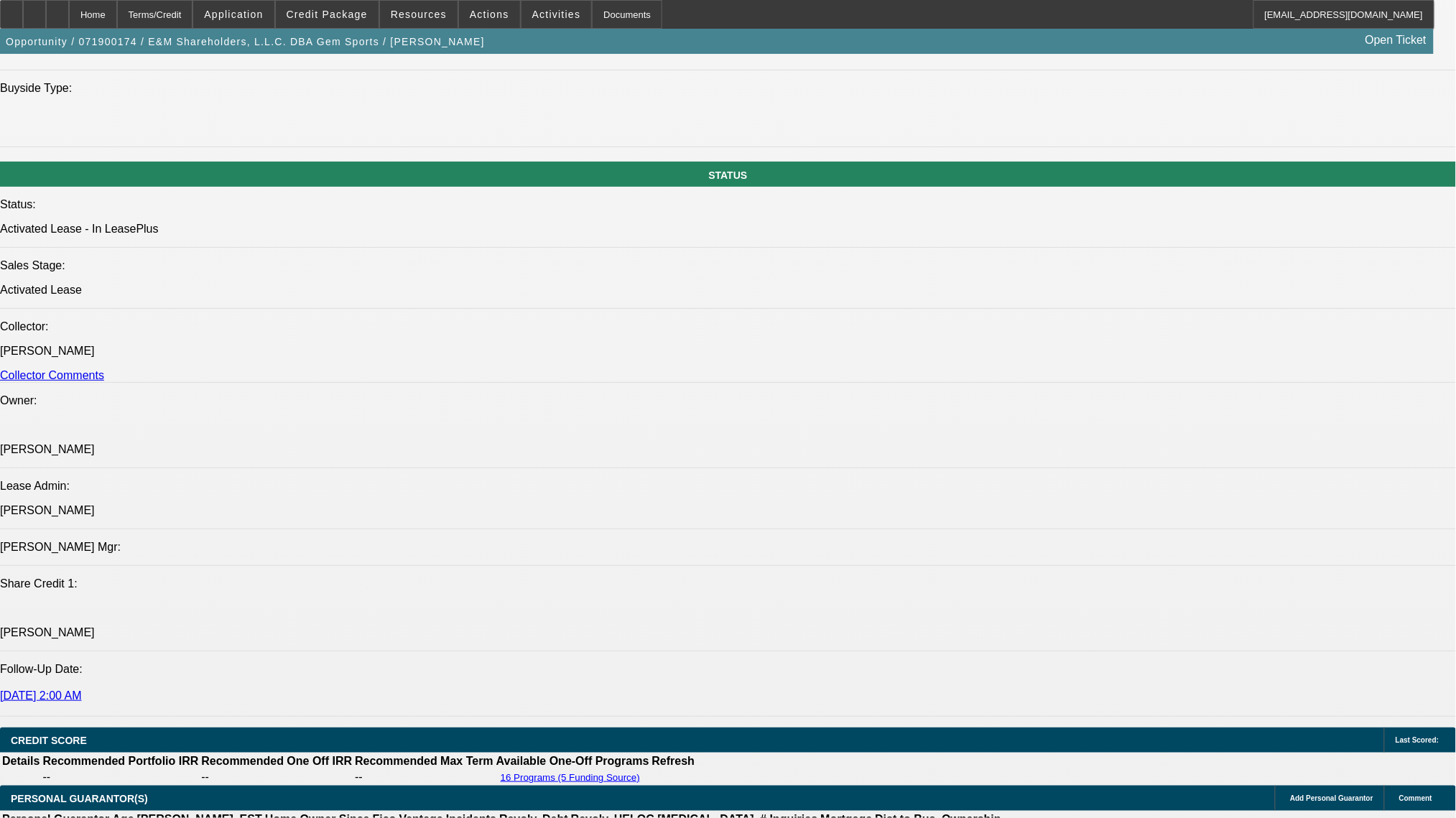
select select "0"
select select "2"
select select "0"
select select "2"
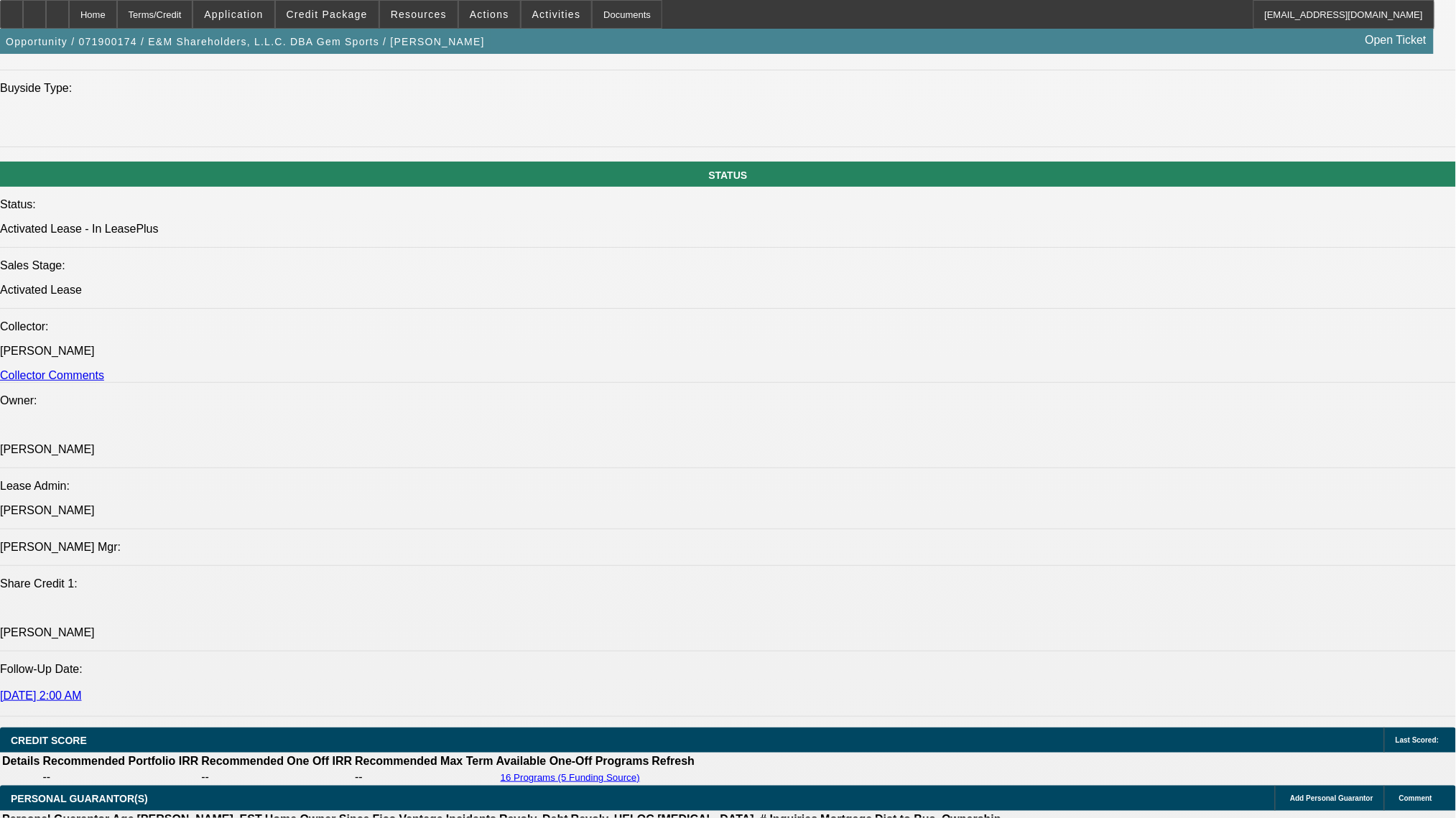
select select "0"
select select "2"
select select "0"
select select "2"
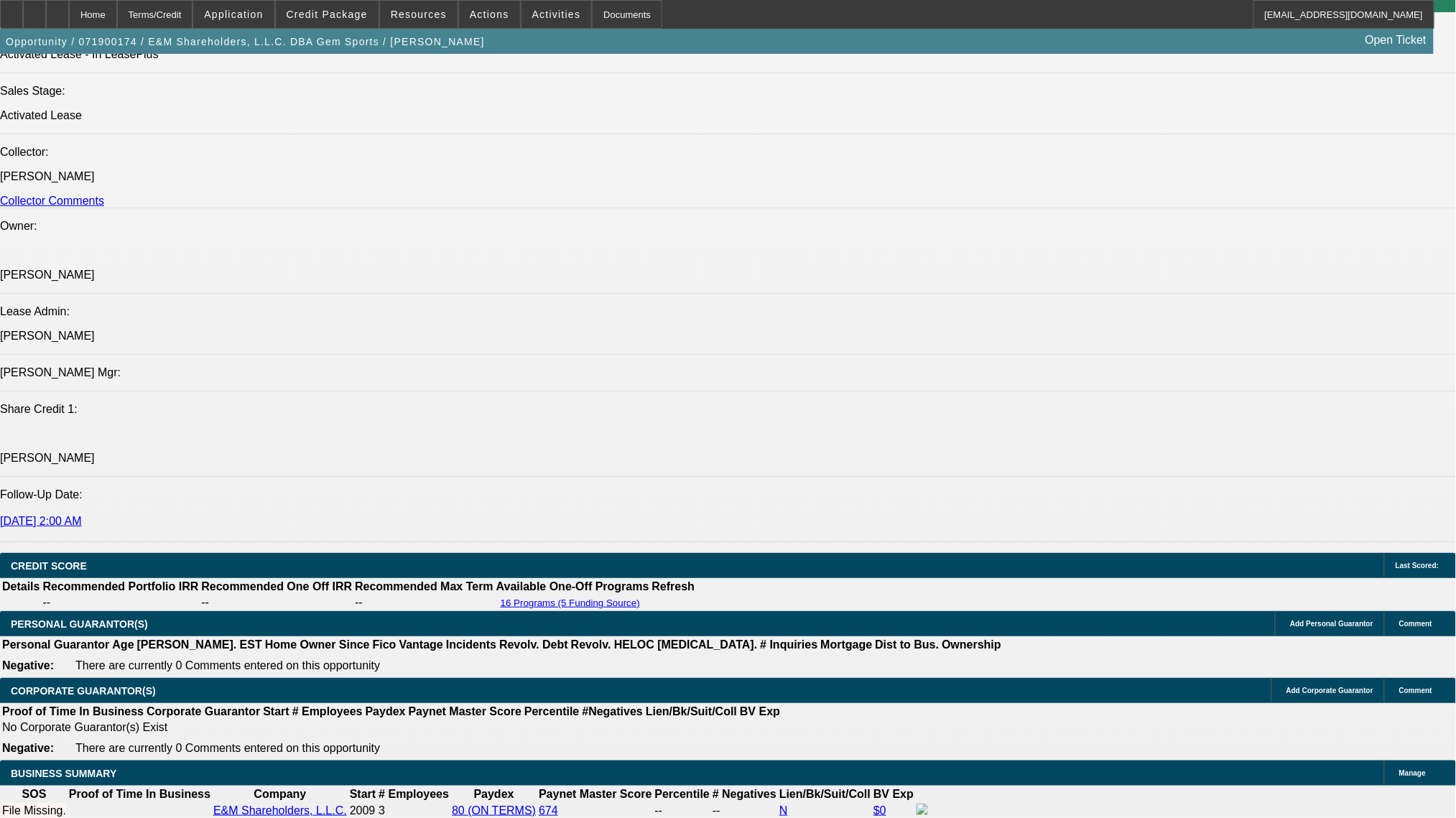
scroll to position [1724, 0]
